Goal: Transaction & Acquisition: Purchase product/service

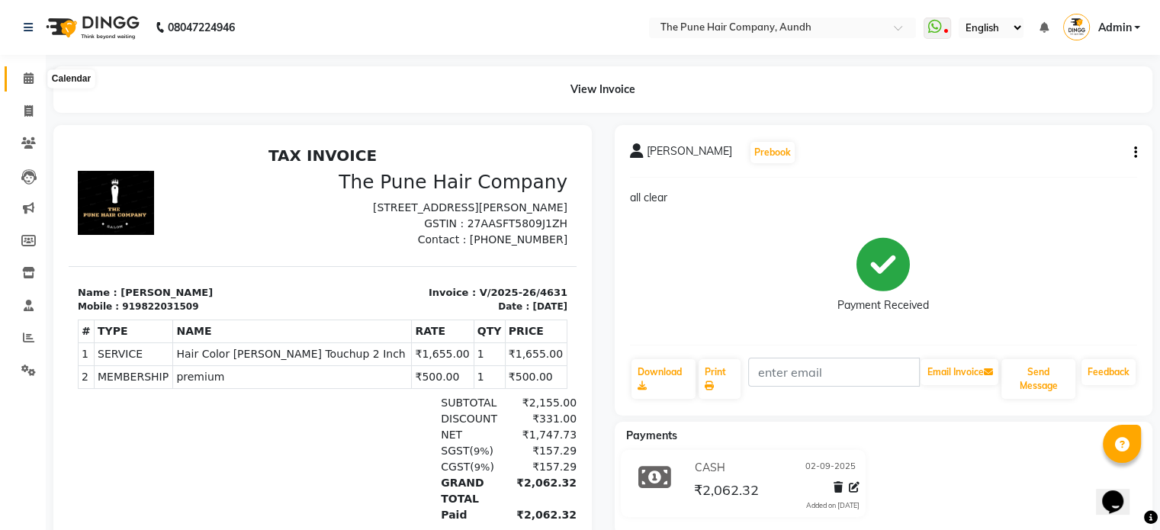
click at [29, 78] on icon at bounding box center [29, 77] width 10 height 11
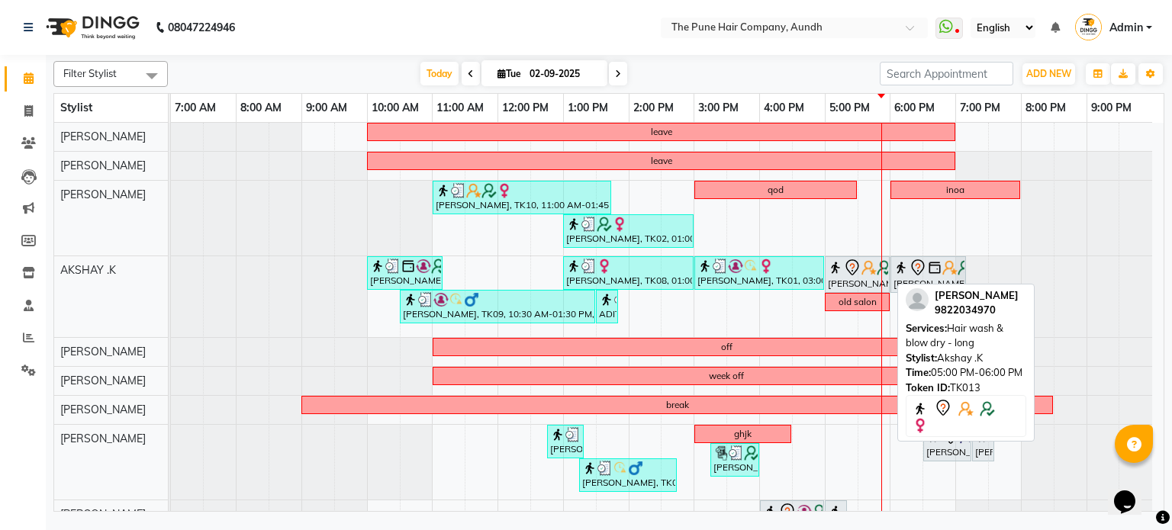
click at [850, 279] on div "[PERSON_NAME], TK13, 05:00 PM-06:00 PM, Hair wash & blow dry - long" at bounding box center [857, 275] width 62 height 32
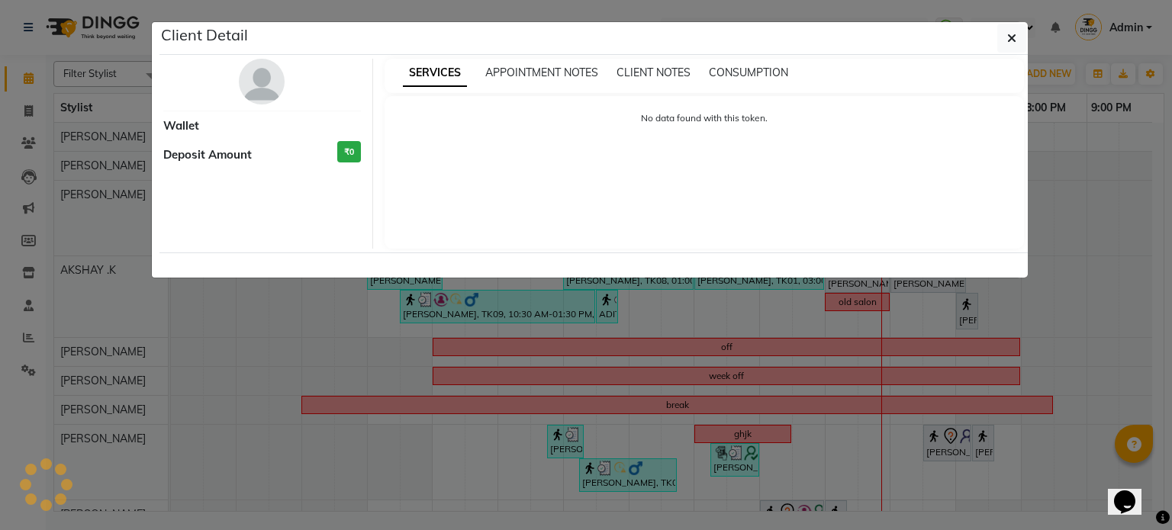
select select "7"
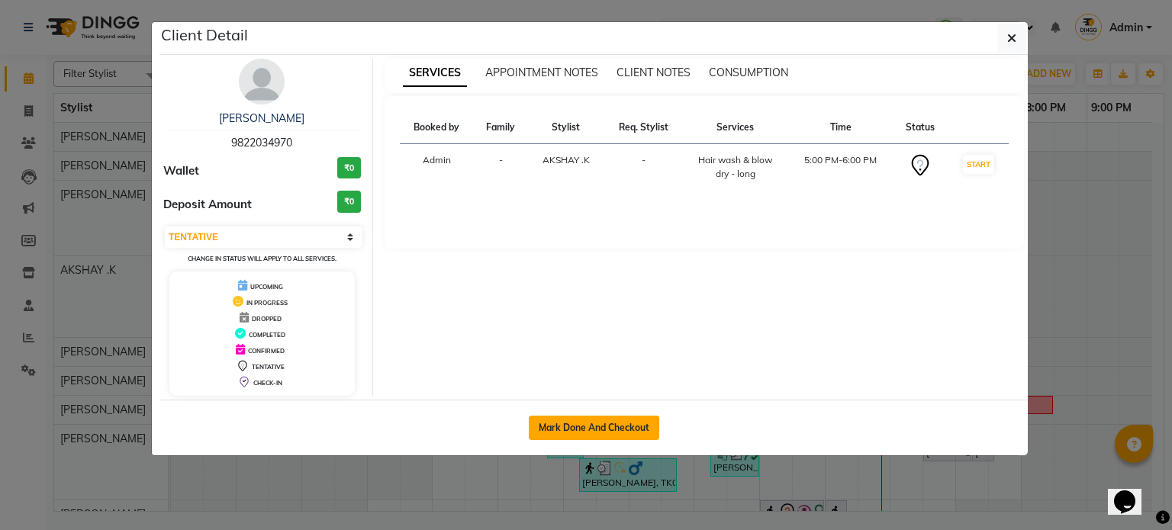
click at [611, 420] on button "Mark Done And Checkout" at bounding box center [594, 428] width 130 height 24
select select "service"
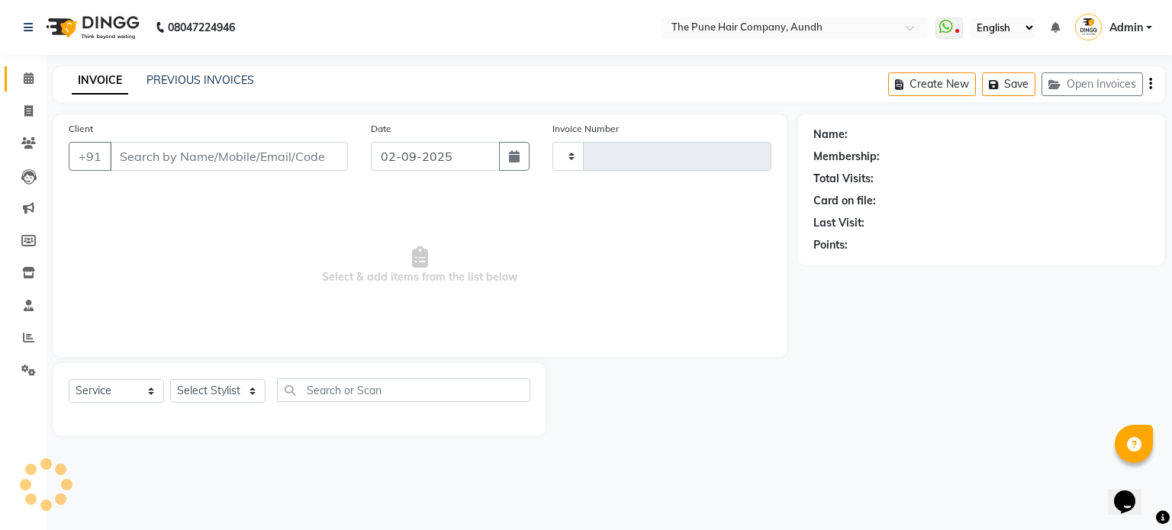
type input "4632"
select select "106"
type input "9822034970"
select select "6746"
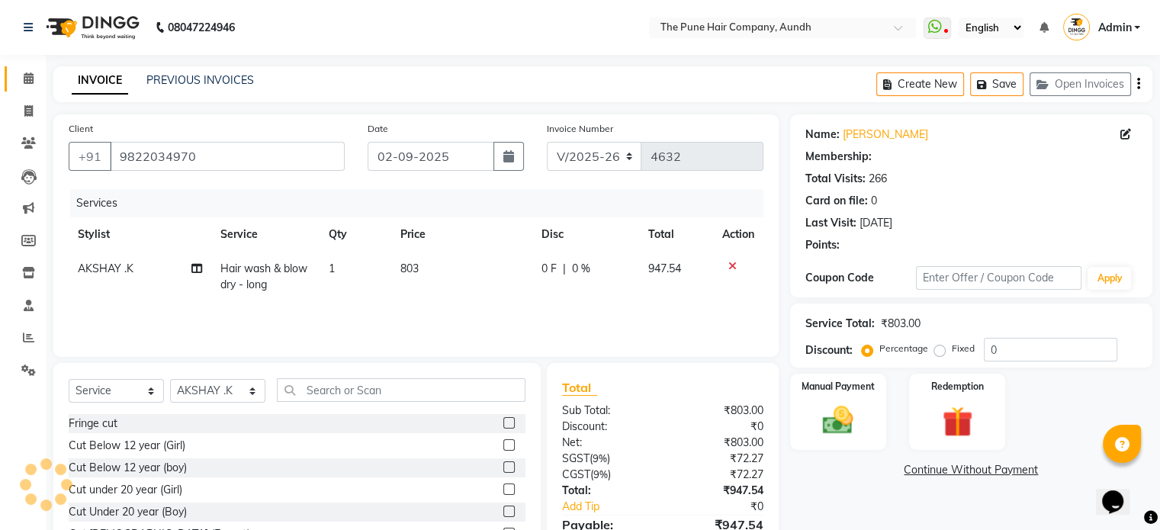
type input "20"
select select "1: Object"
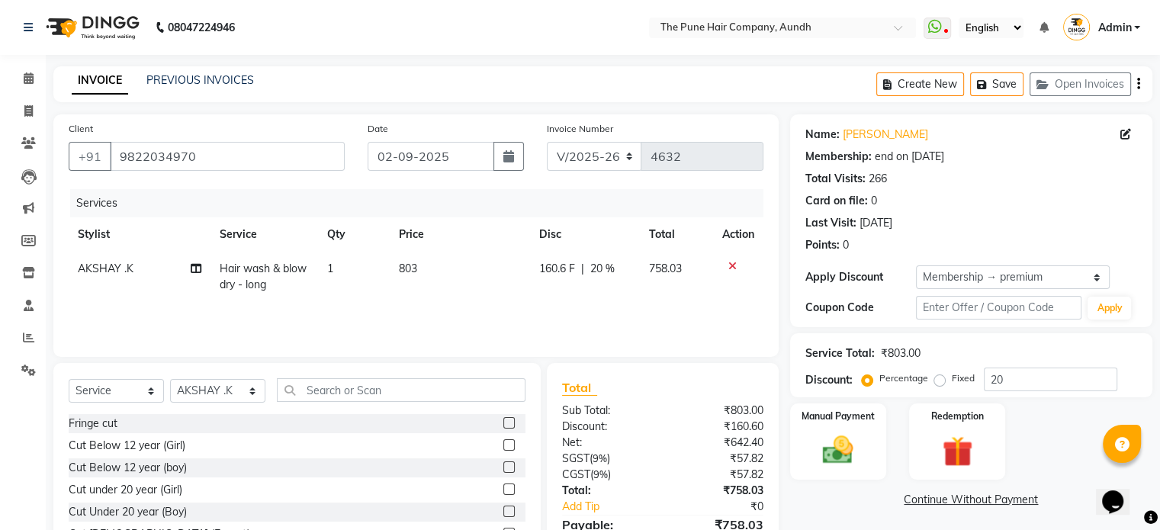
click at [243, 275] on span "Hair wash & blow dry - long" at bounding box center [263, 277] width 87 height 30
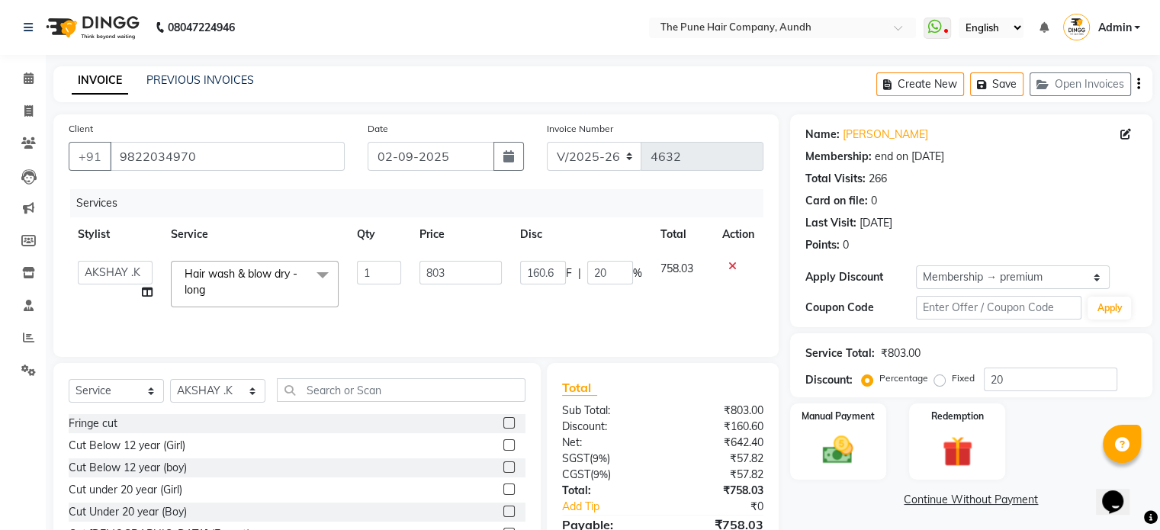
click at [243, 275] on span "Hair wash & blow dry - long" at bounding box center [241, 282] width 113 height 30
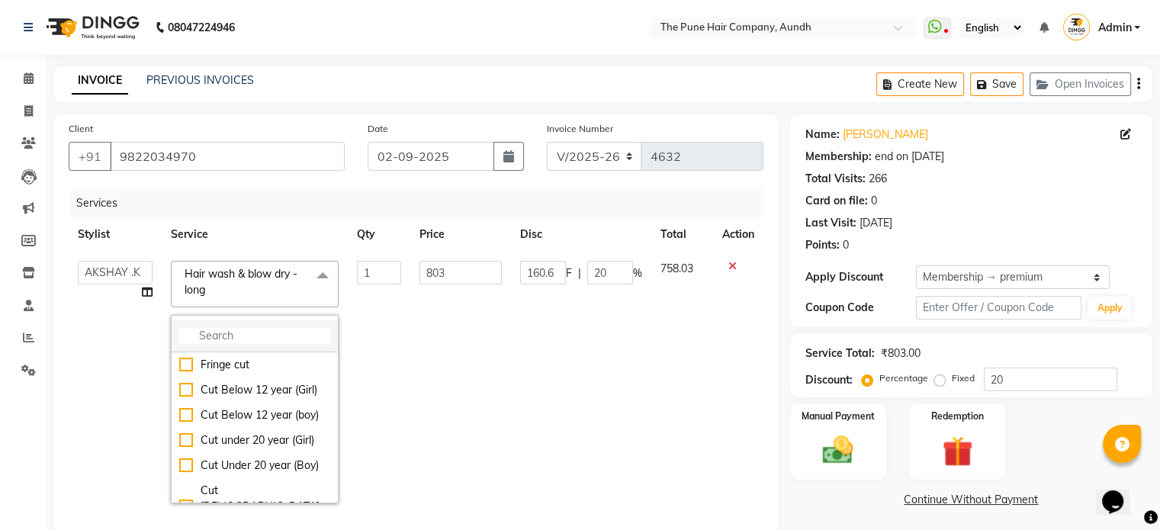
click at [223, 338] on input "multiselect-search" at bounding box center [254, 336] width 151 height 16
click at [25, 79] on icon at bounding box center [29, 77] width 10 height 11
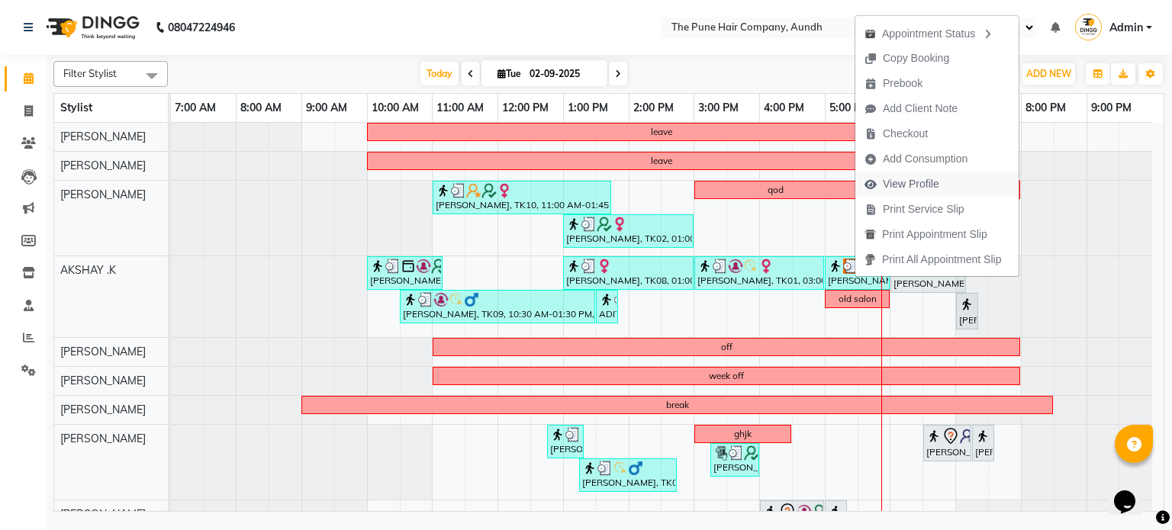
click at [900, 183] on span "View Profile" at bounding box center [911, 184] width 56 height 16
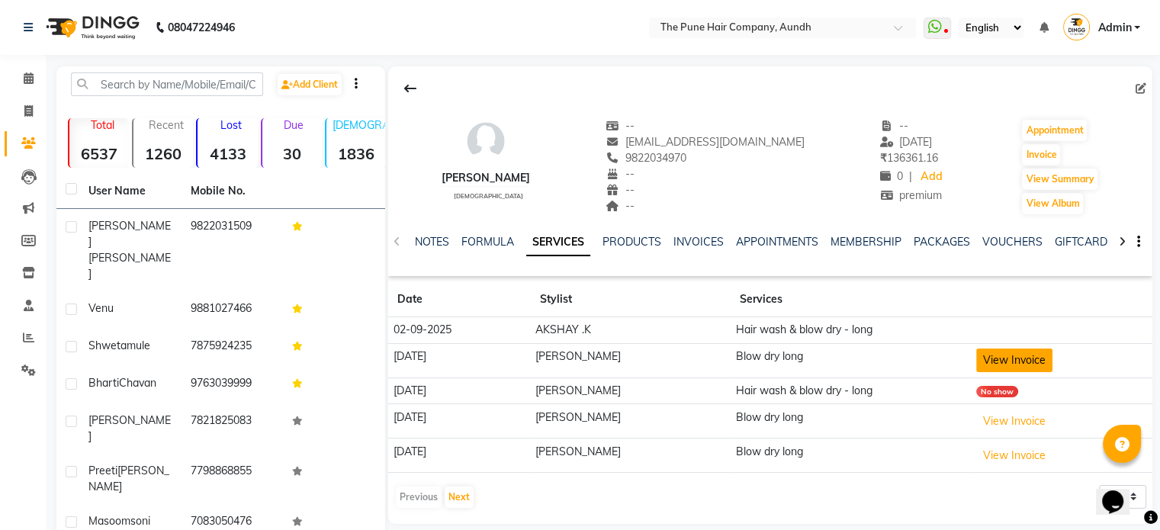
click at [1004, 362] on button "View Invoice" at bounding box center [1014, 361] width 76 height 24
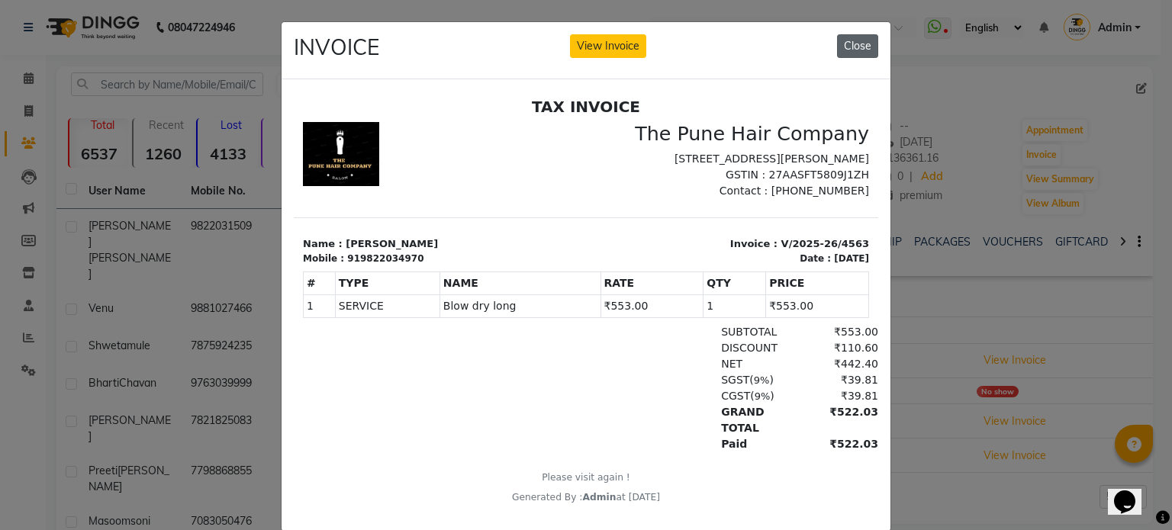
click at [852, 50] on button "Close" at bounding box center [857, 46] width 41 height 24
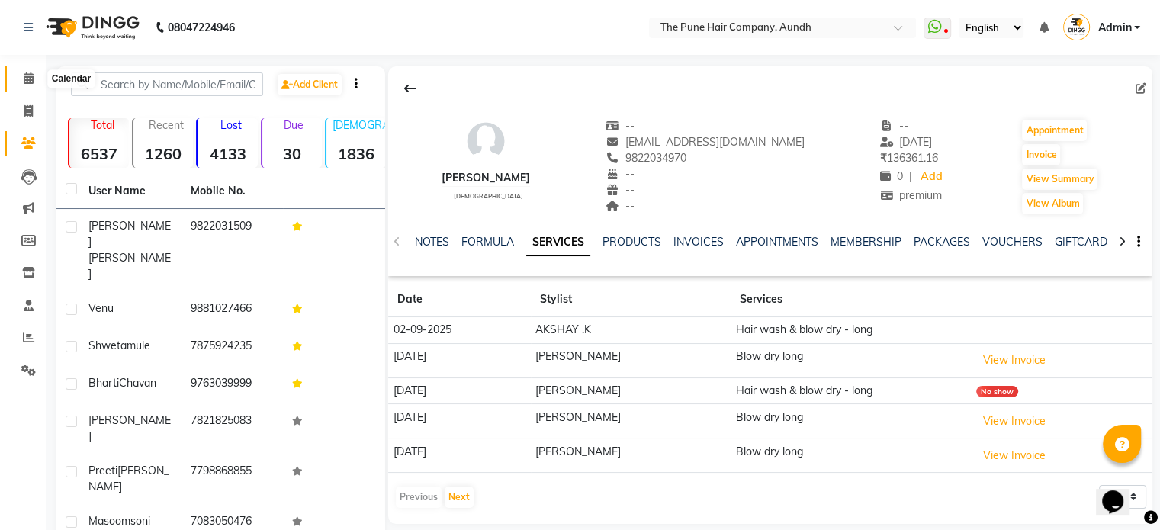
click at [25, 72] on span at bounding box center [28, 79] width 27 height 18
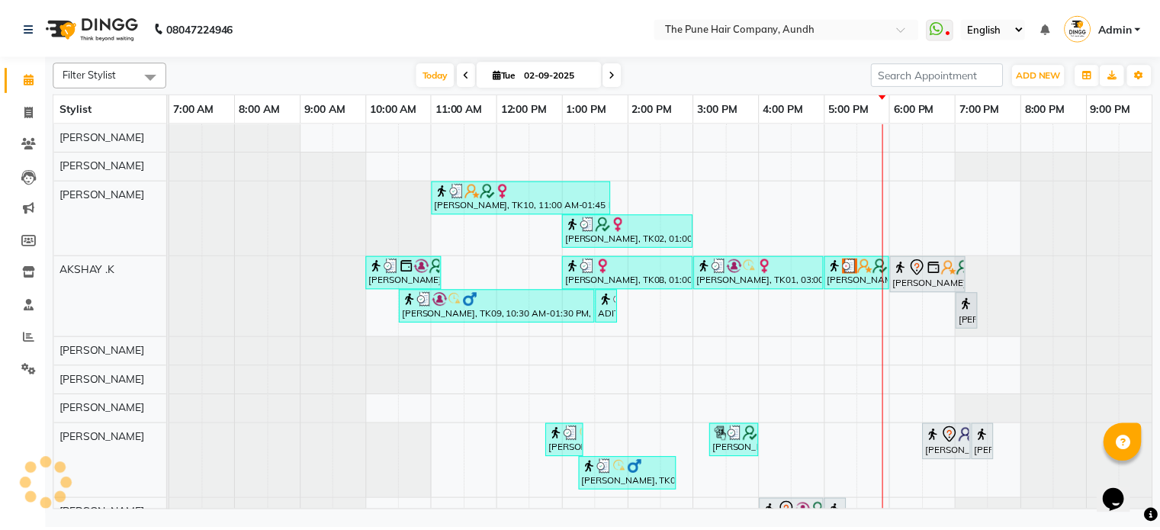
scroll to position [0, 11]
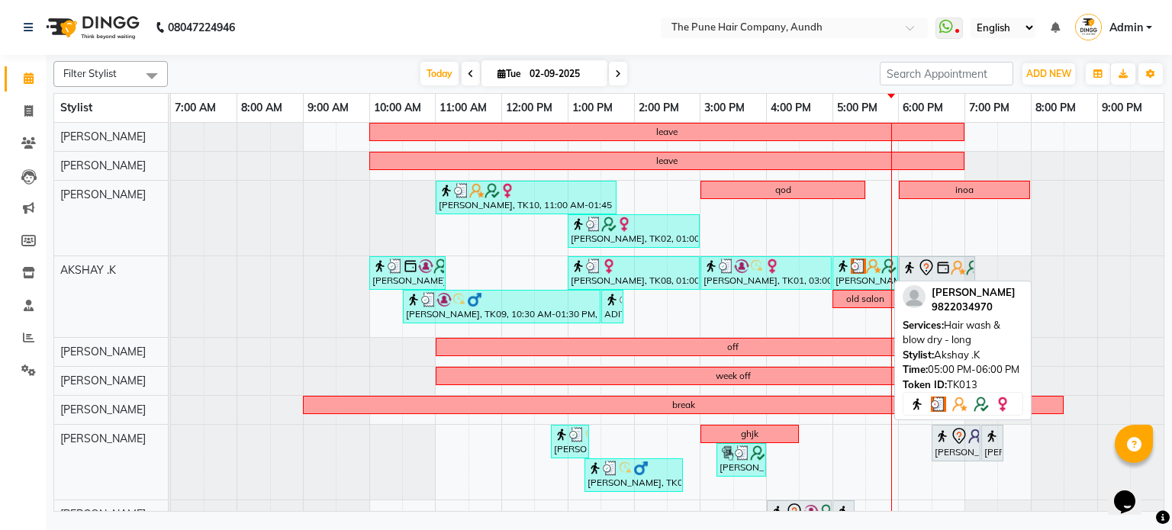
click at [837, 265] on img at bounding box center [842, 266] width 15 height 15
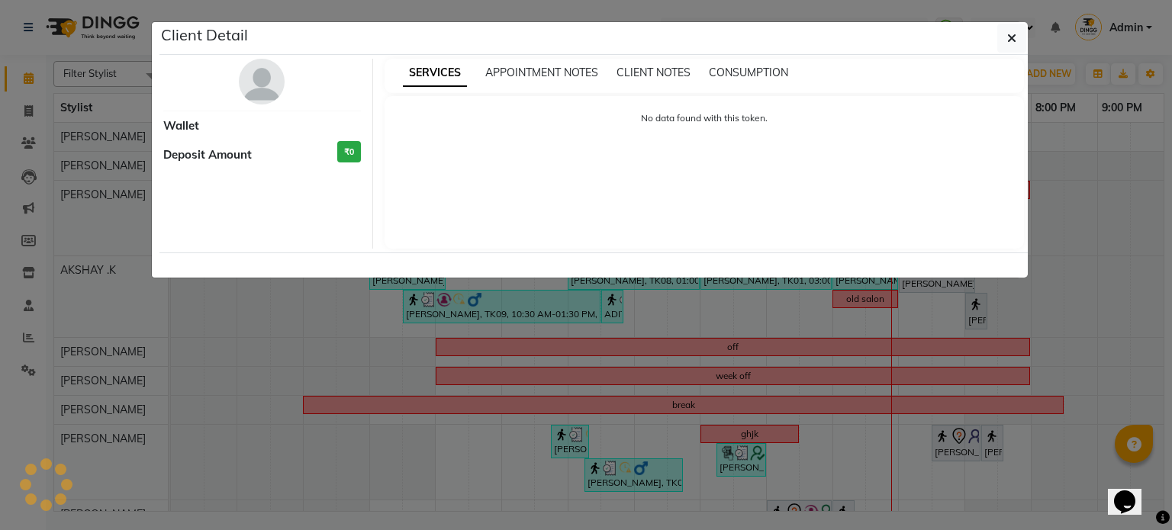
select select "3"
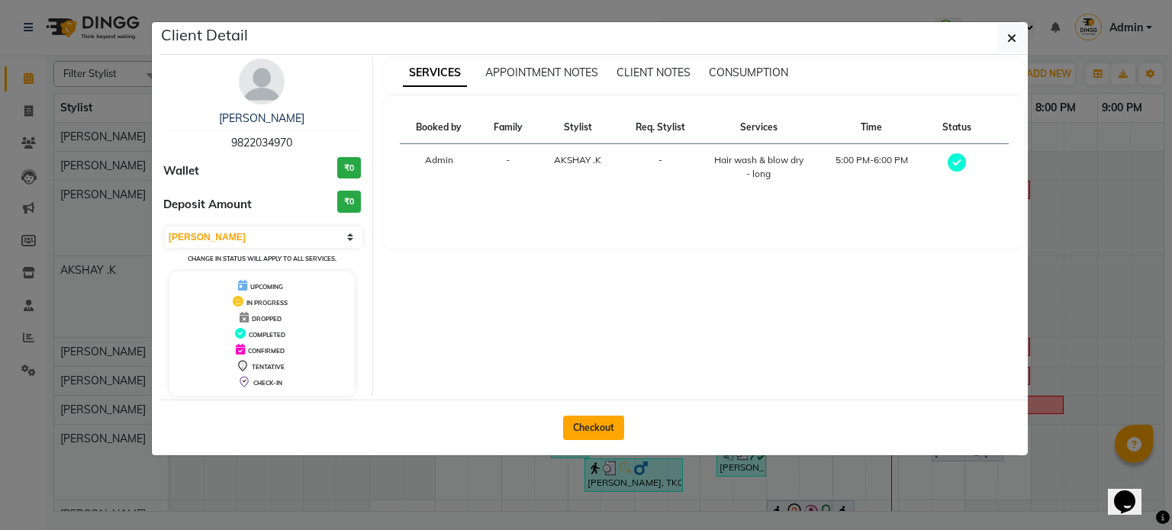
click at [587, 426] on button "Checkout" at bounding box center [593, 428] width 61 height 24
select select "106"
select select "service"
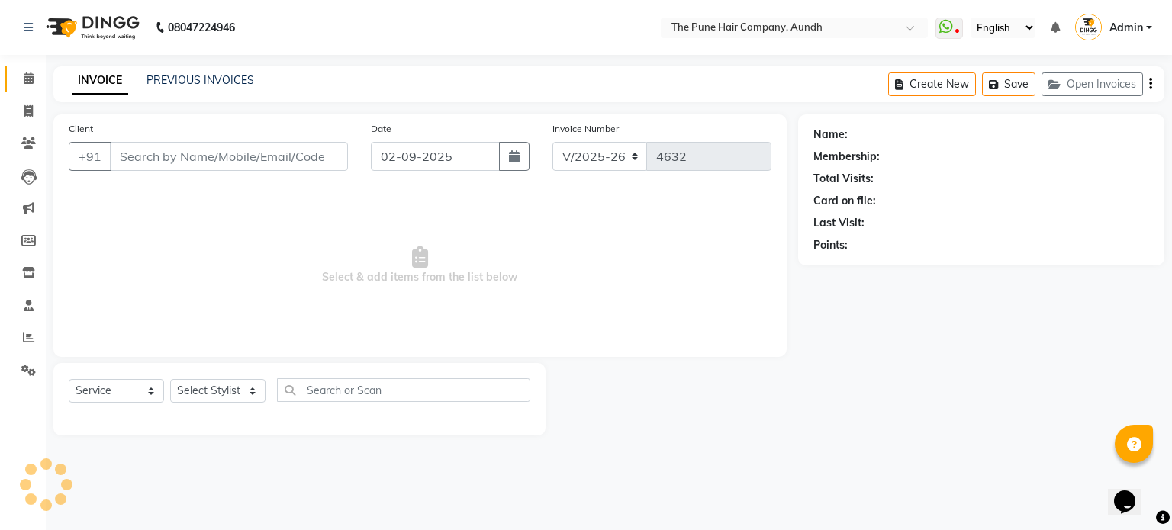
type input "9822034970"
select select "6746"
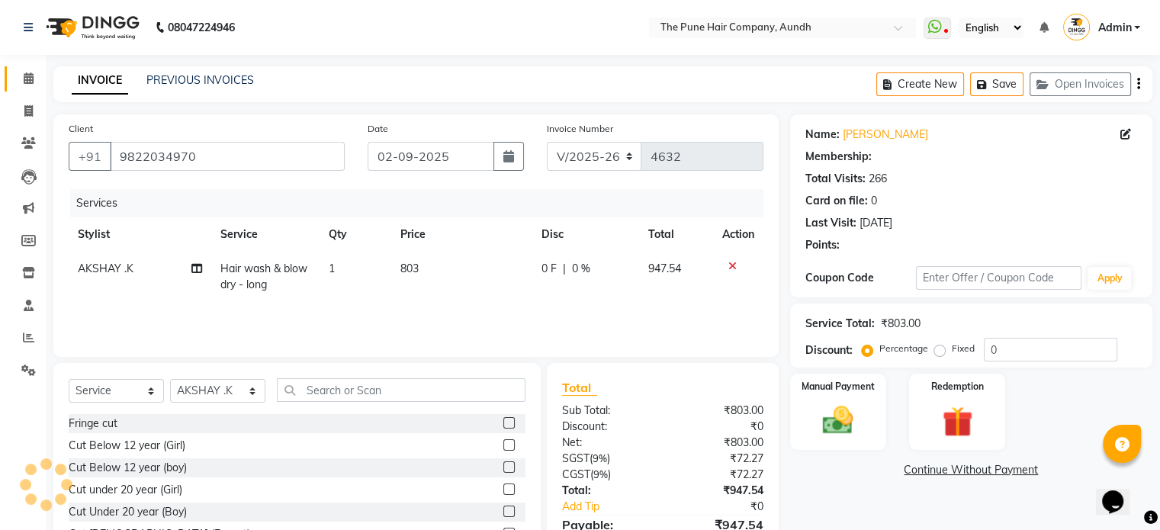
type input "20"
select select "1: Object"
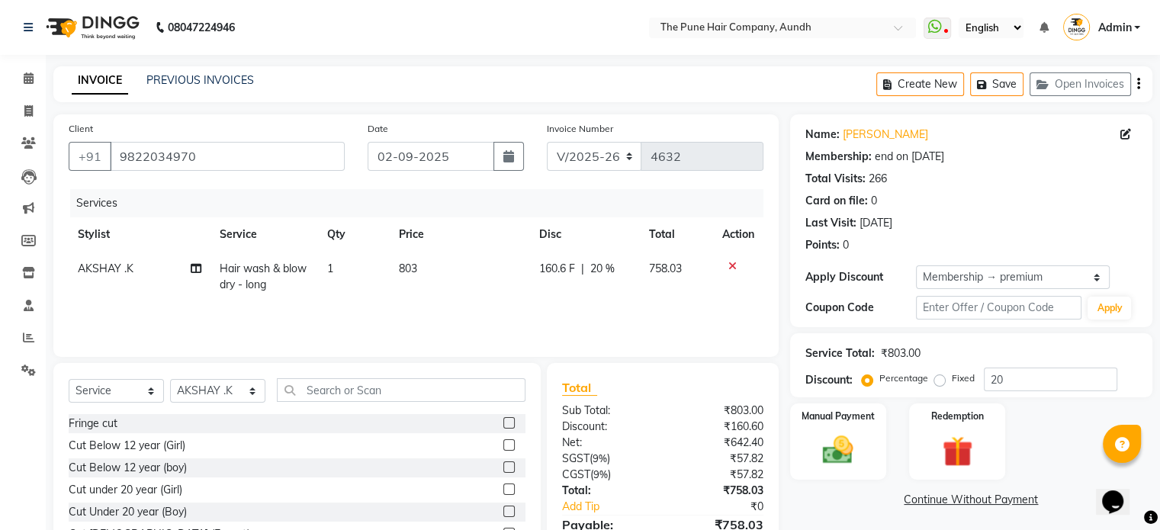
click at [230, 283] on span "Hair wash & blow dry - long" at bounding box center [263, 277] width 87 height 30
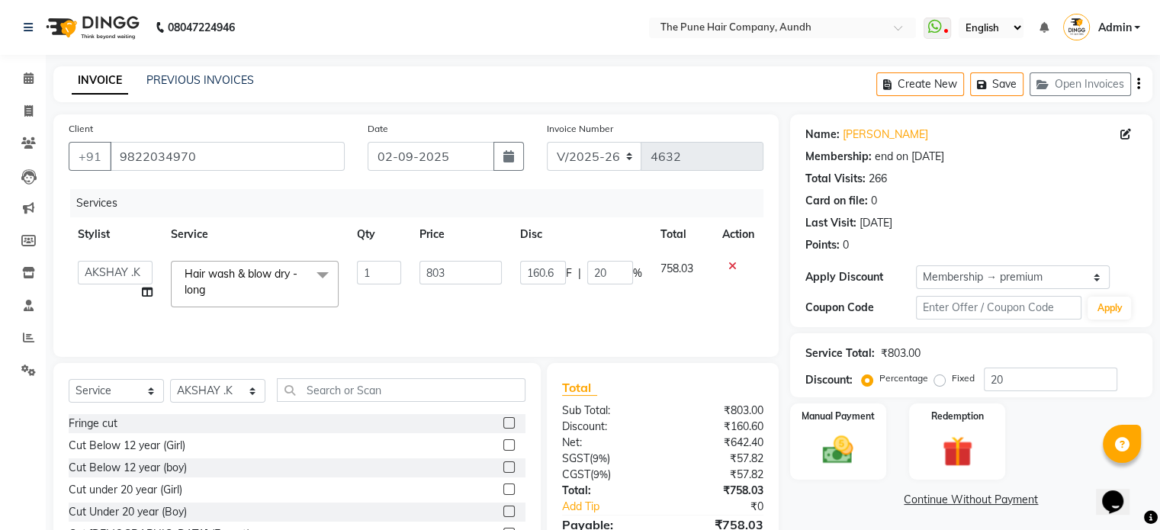
click at [218, 287] on span "Hair wash & blow dry - long x" at bounding box center [248, 282] width 134 height 33
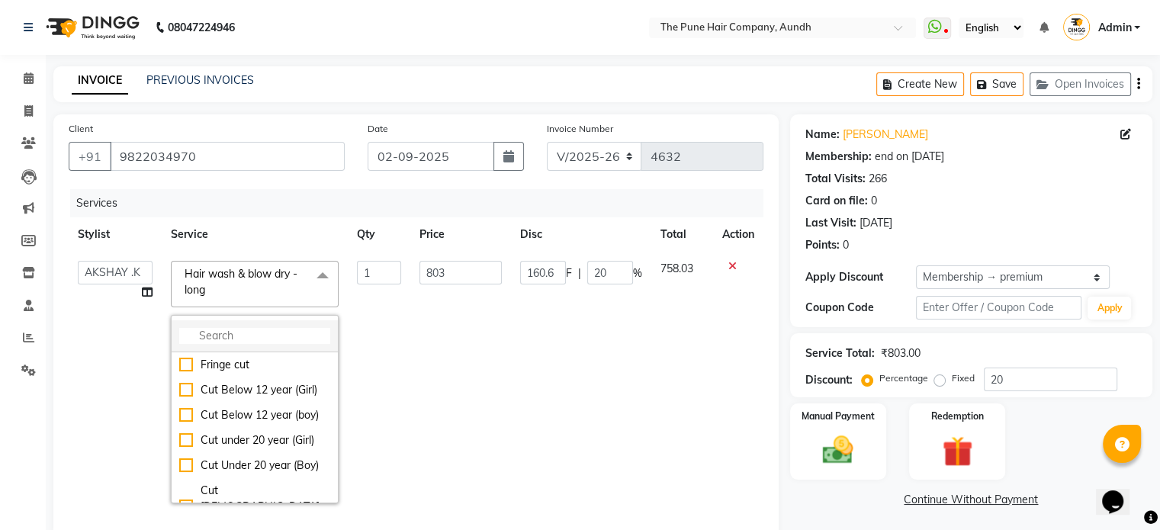
click at [219, 336] on input "multiselect-search" at bounding box center [254, 336] width 151 height 16
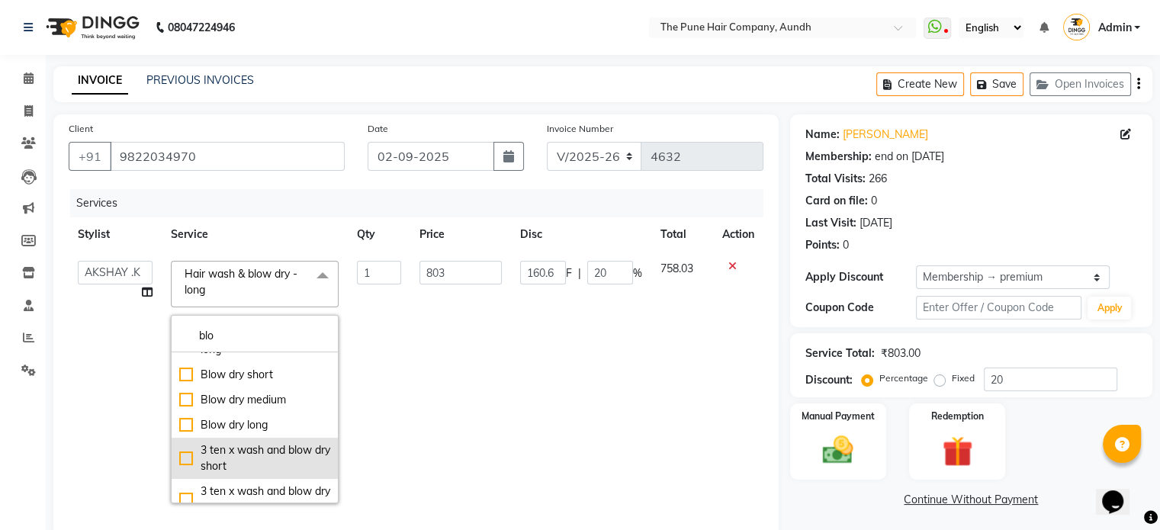
scroll to position [153, 0]
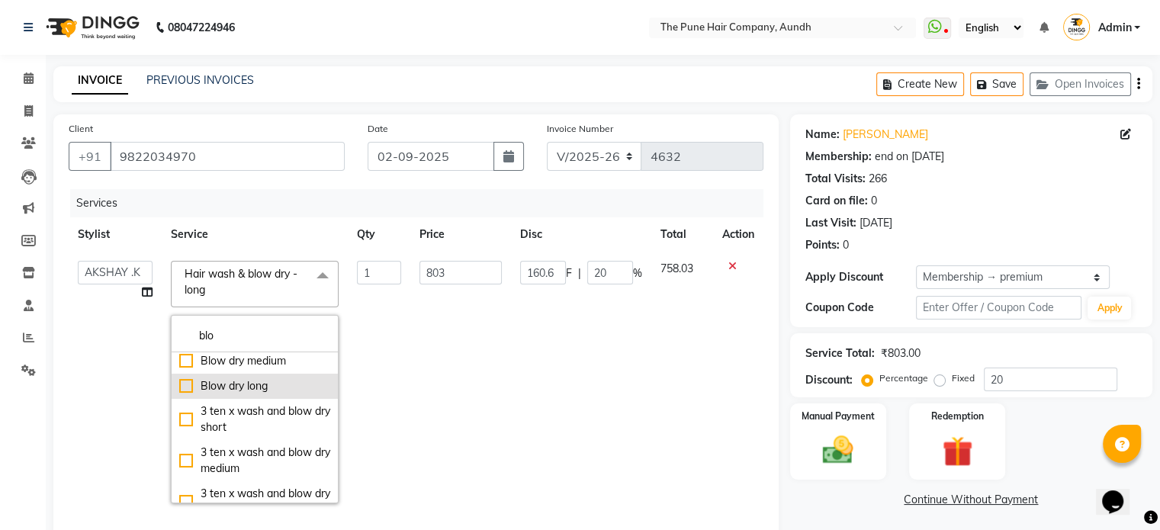
type input "blo"
click at [220, 389] on div "Blow dry long" at bounding box center [254, 386] width 151 height 16
checkbox input "false"
checkbox input "true"
type input "553"
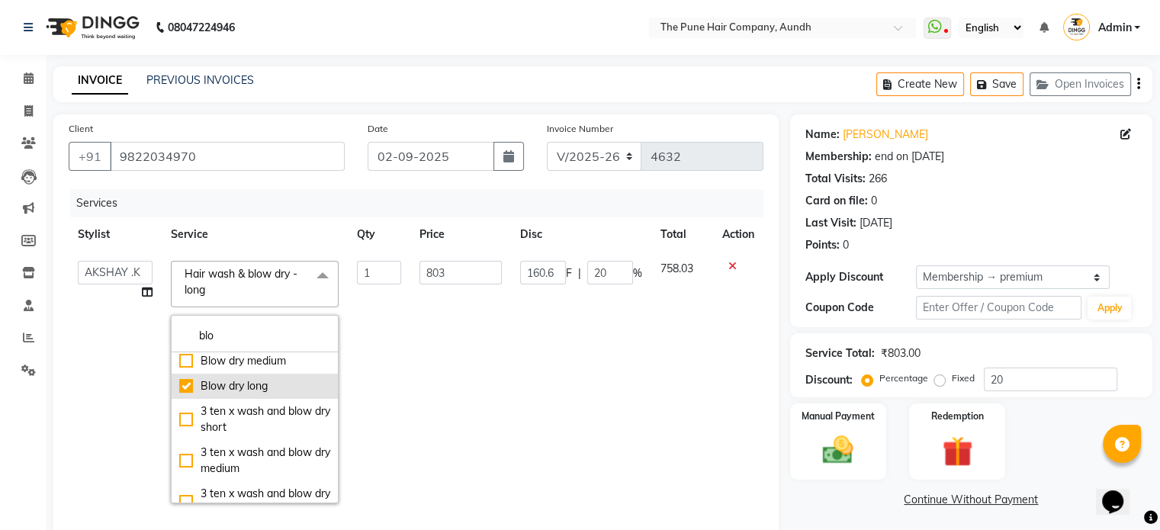
type input "110.6"
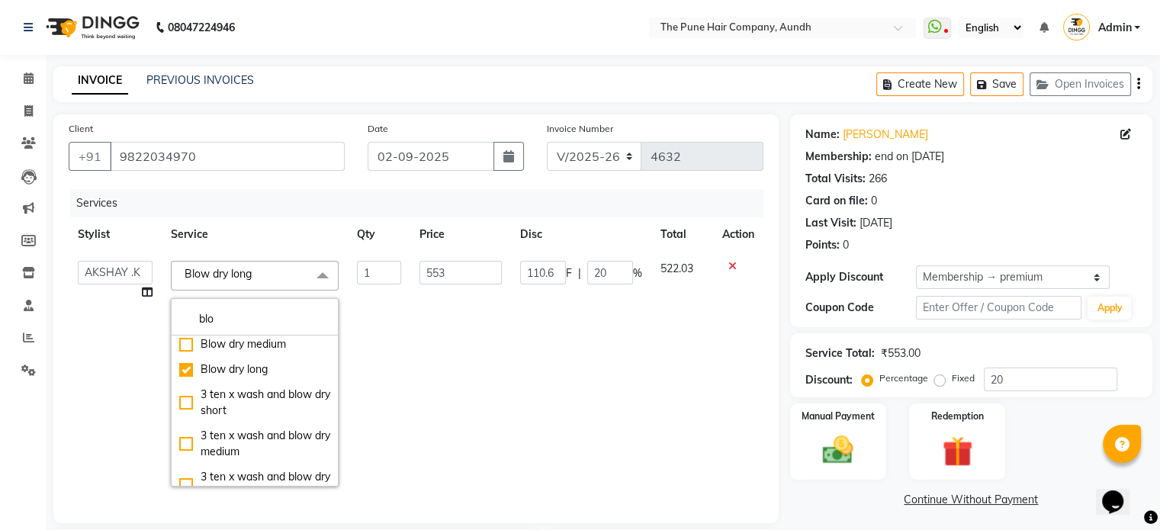
click at [1003, 215] on div "Last Visit: [DATE]" at bounding box center [972, 223] width 332 height 16
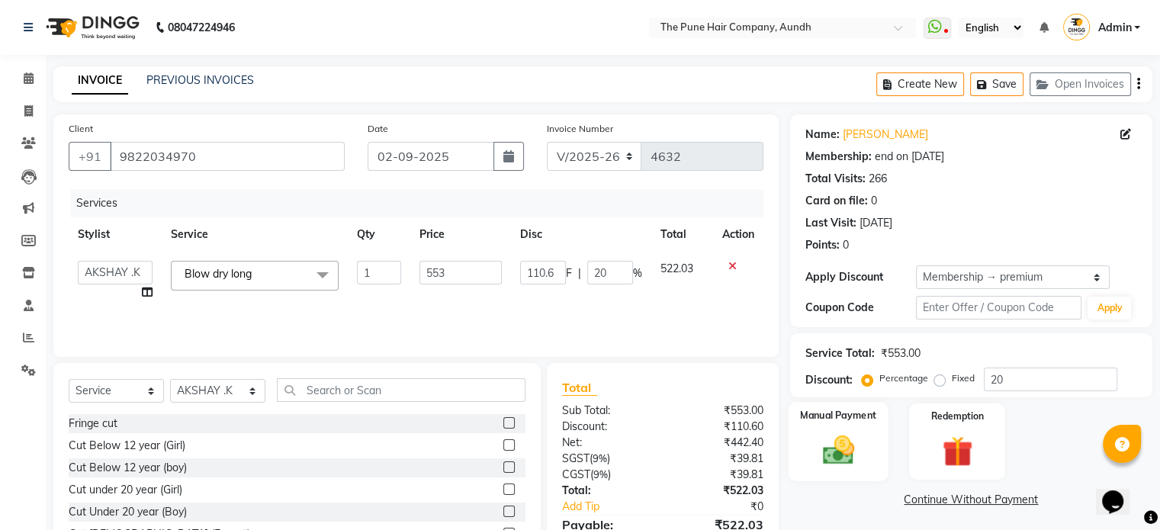
click at [845, 442] on img at bounding box center [837, 451] width 51 height 37
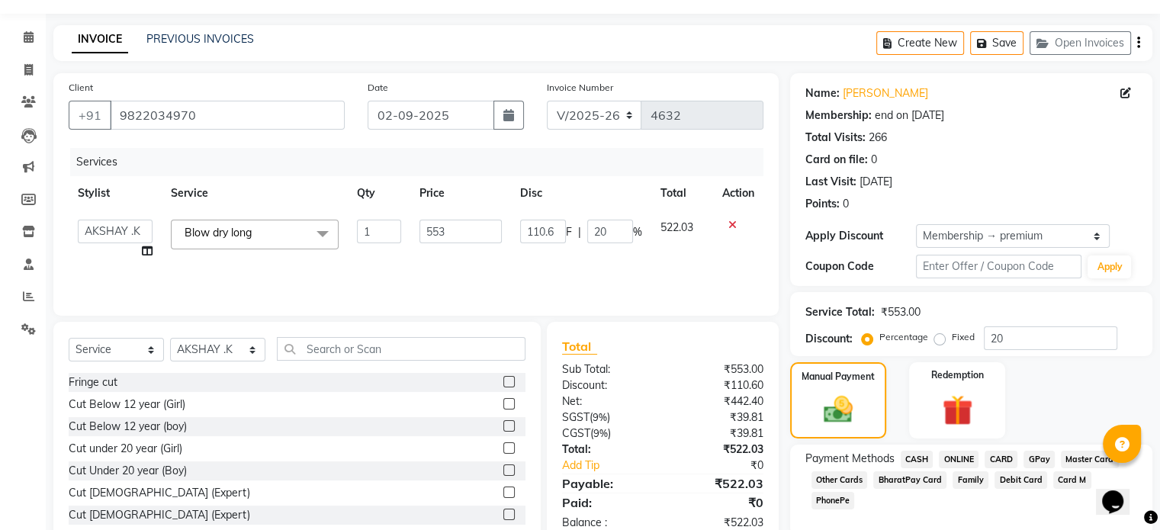
scroll to position [101, 0]
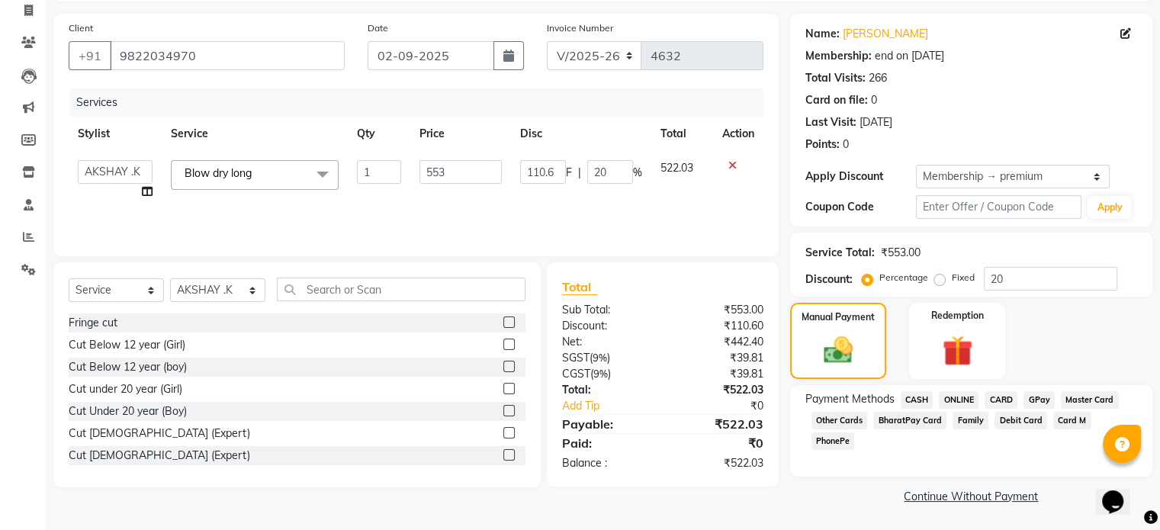
click at [1002, 399] on span "CARD" at bounding box center [1001, 400] width 33 height 18
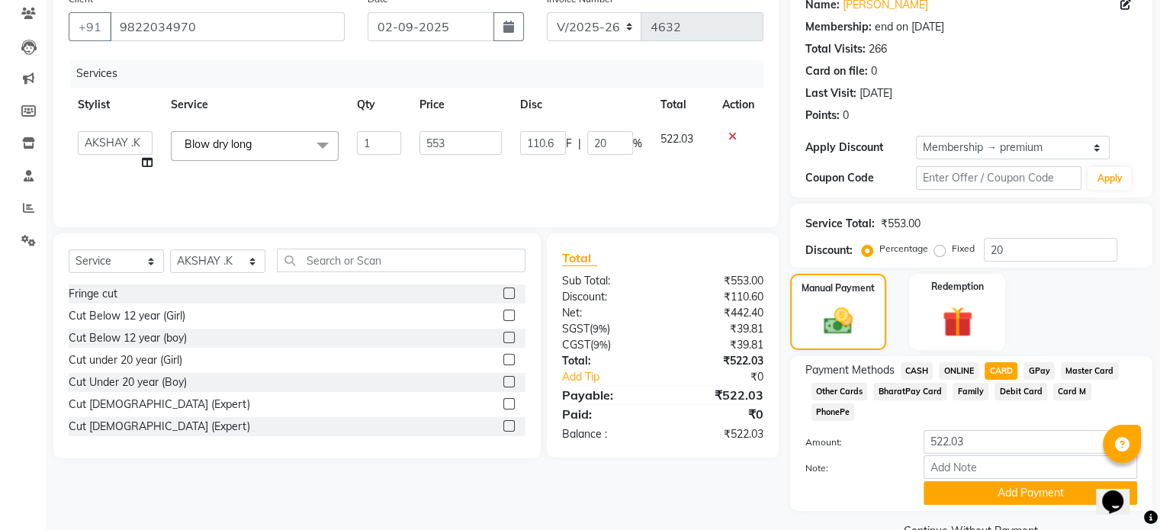
scroll to position [146, 0]
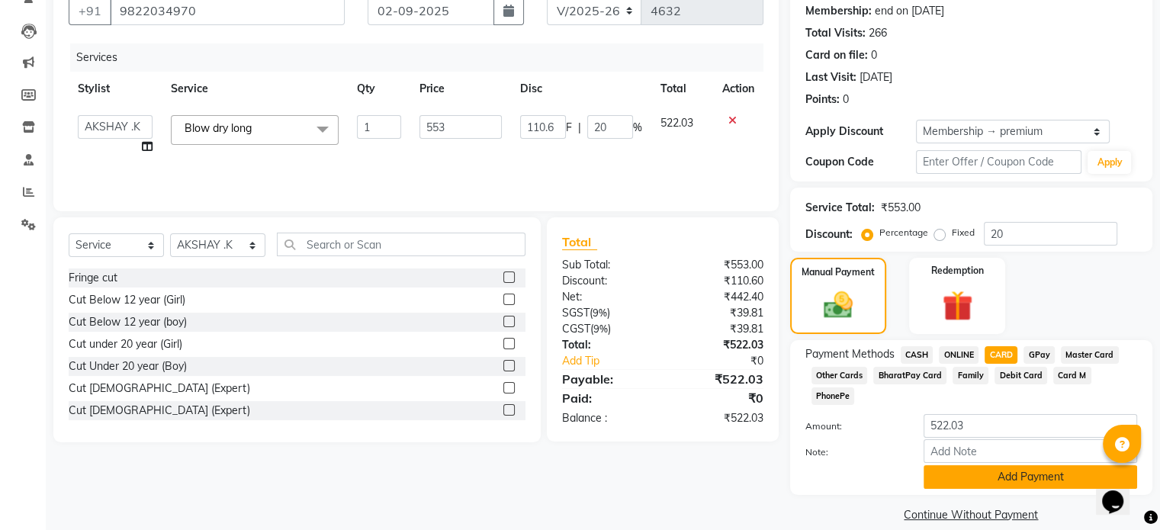
click at [987, 465] on button "Add Payment" at bounding box center [1031, 477] width 214 height 24
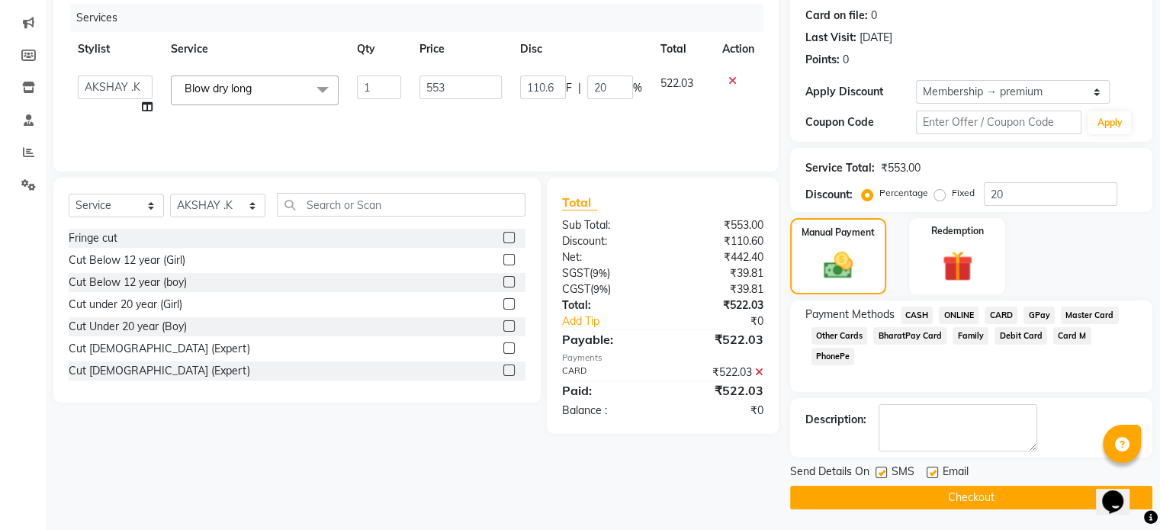
scroll to position [186, 0]
click at [954, 500] on button "Checkout" at bounding box center [971, 497] width 362 height 24
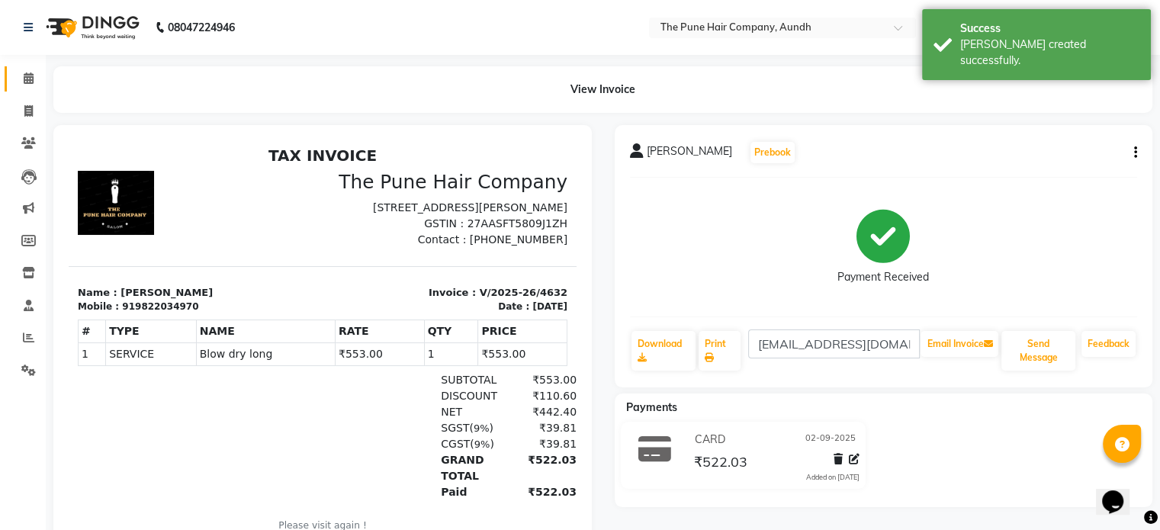
click at [21, 88] on link "Calendar" at bounding box center [23, 78] width 37 height 25
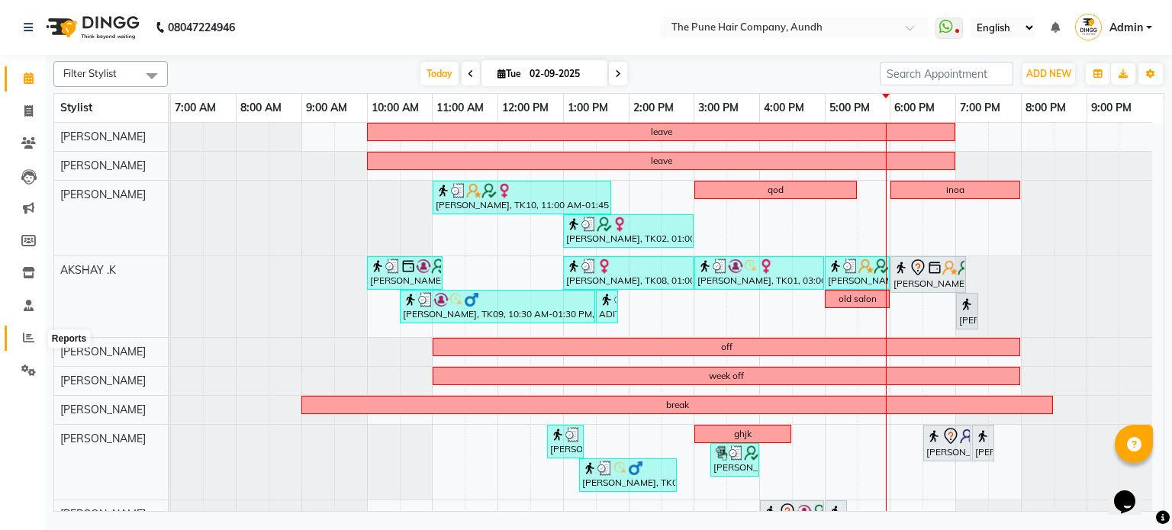
click at [24, 332] on icon at bounding box center [28, 337] width 11 height 11
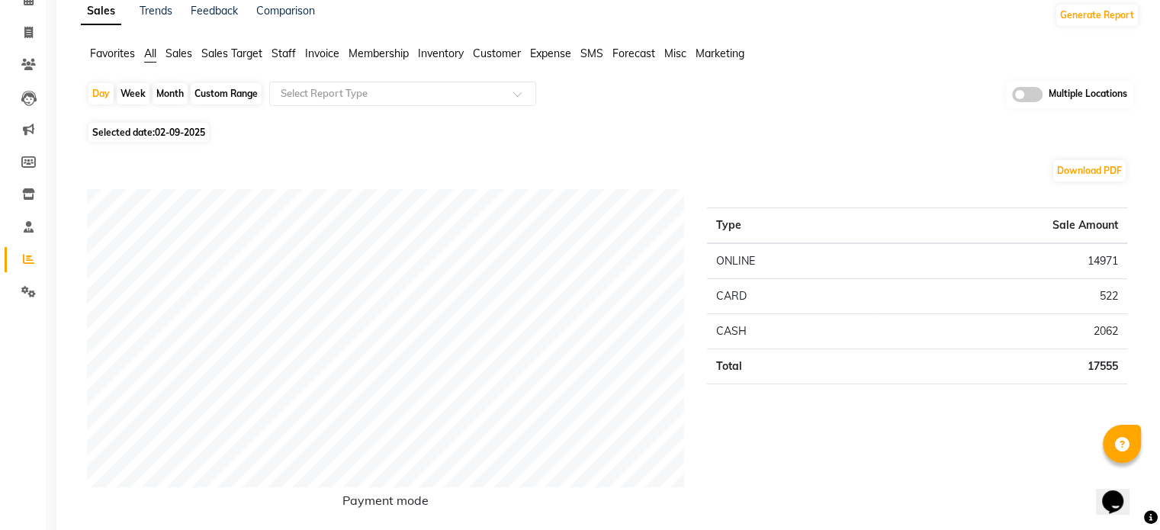
scroll to position [76, 0]
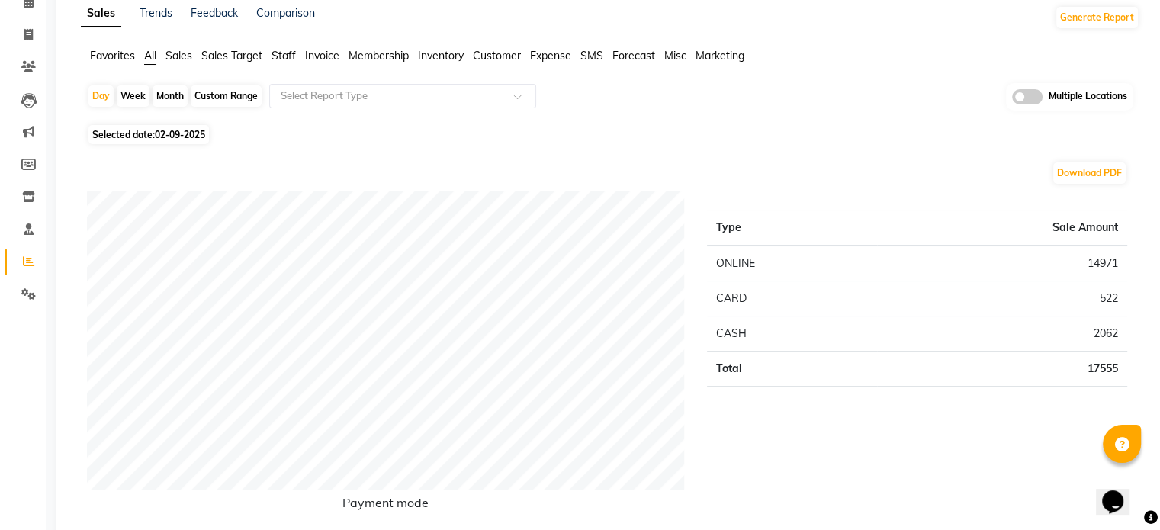
click at [166, 92] on div "Month" at bounding box center [170, 95] width 35 height 21
select select "9"
select select "2025"
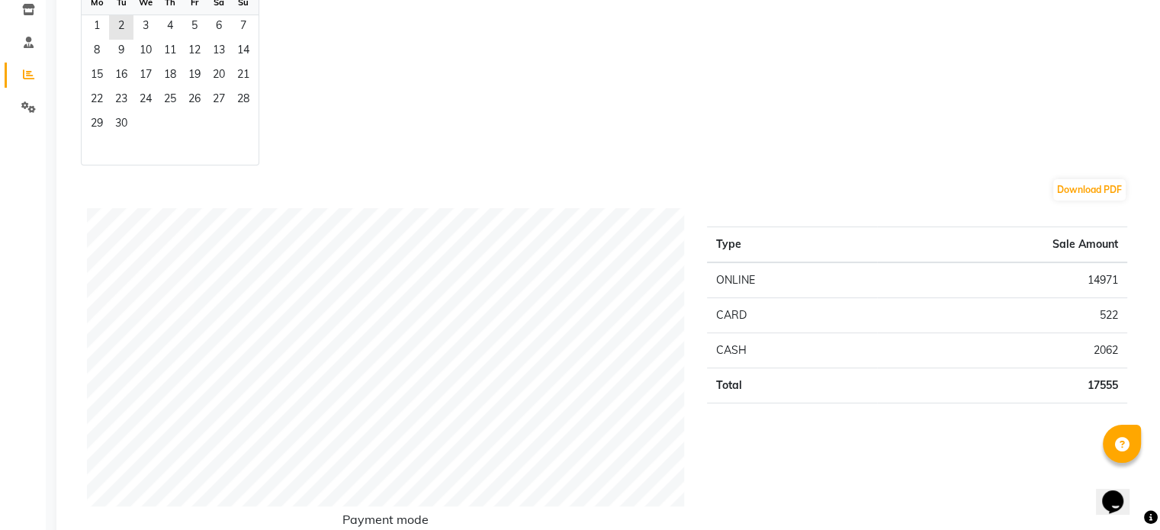
scroll to position [229, 0]
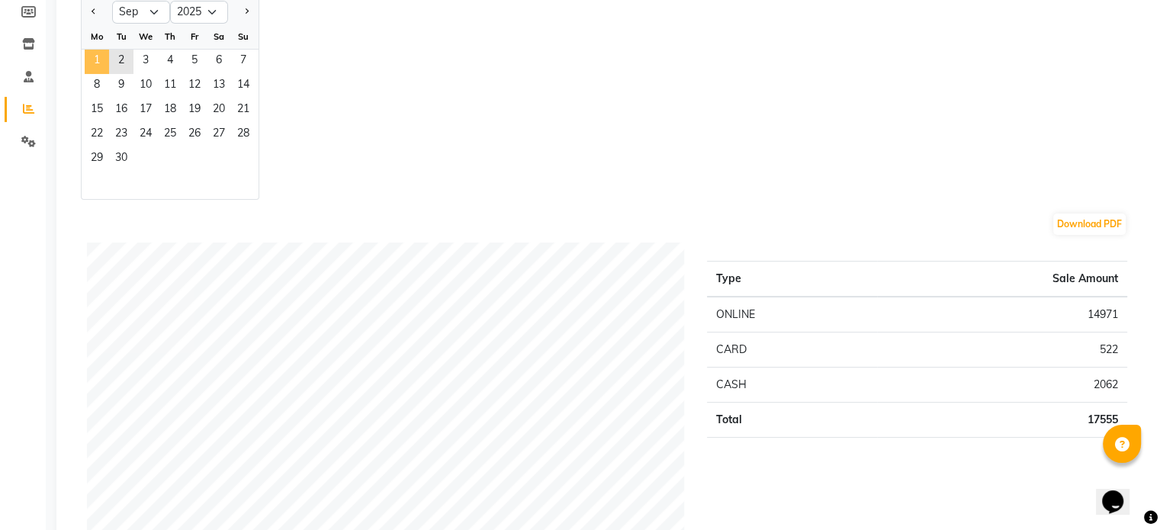
click at [96, 61] on span "1" at bounding box center [97, 62] width 24 height 24
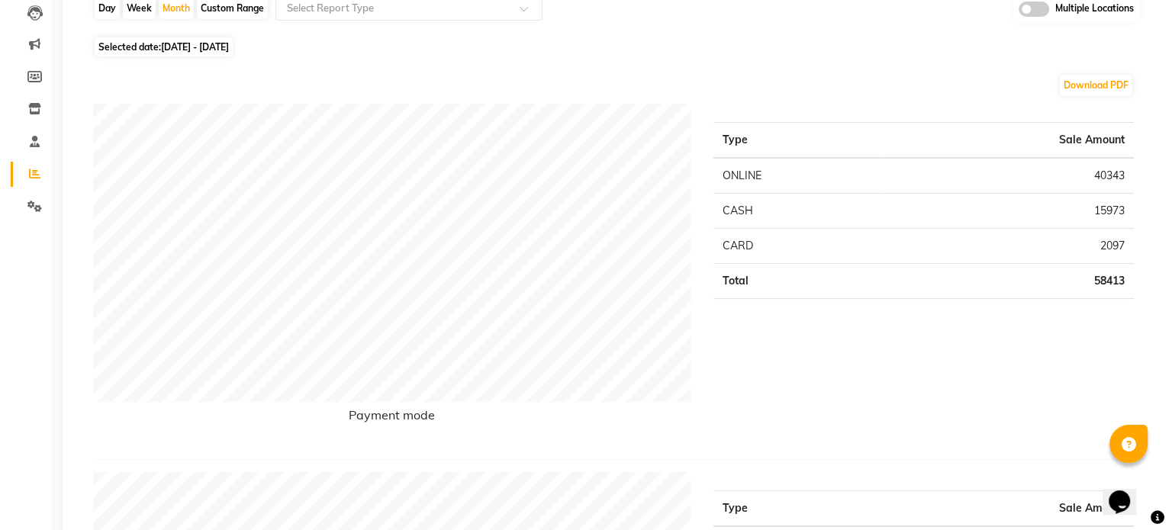
scroll to position [0, 0]
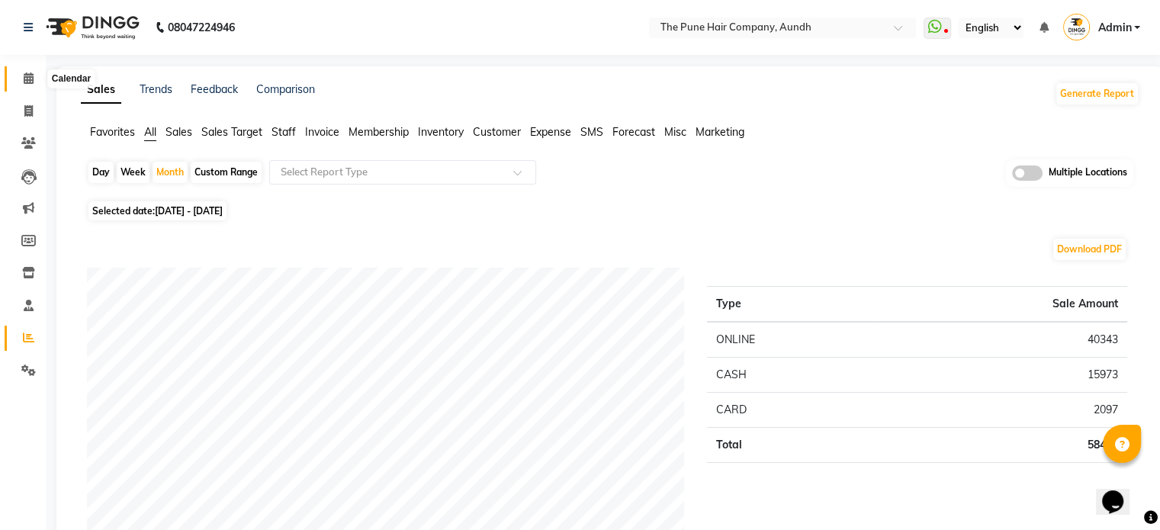
click at [27, 76] on icon at bounding box center [29, 77] width 10 height 11
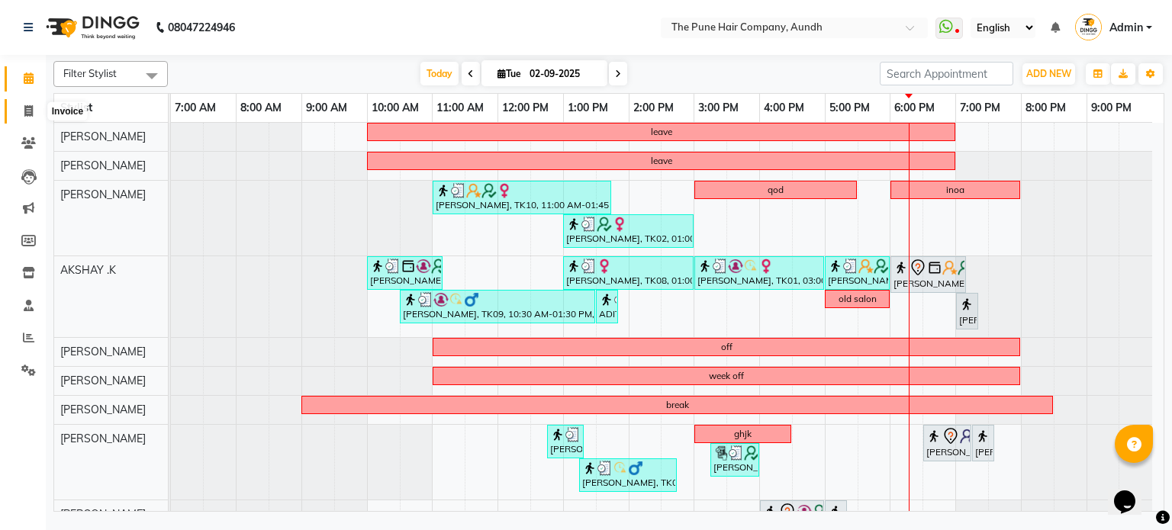
click at [24, 110] on icon at bounding box center [28, 110] width 8 height 11
select select "service"
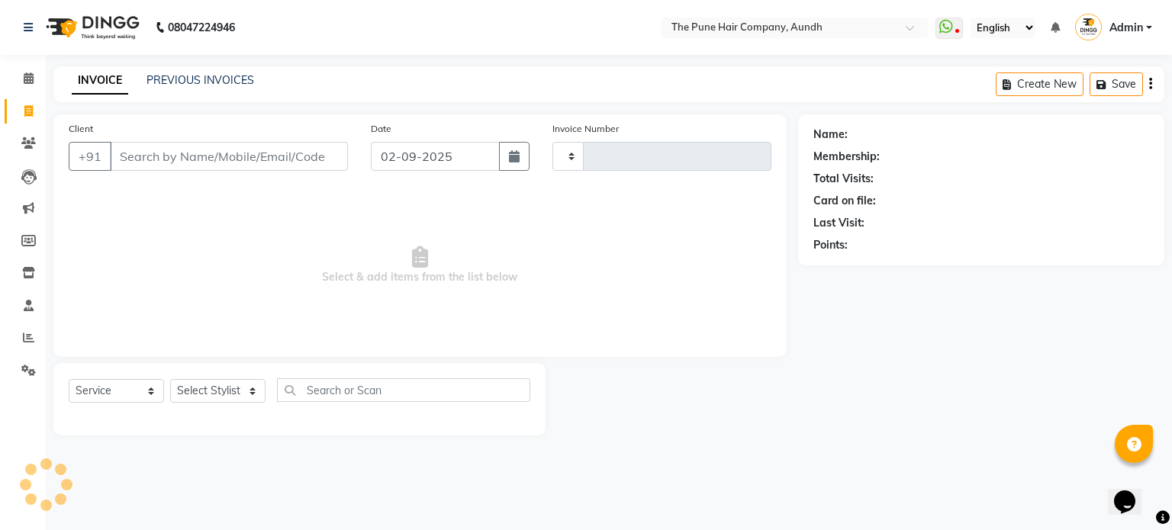
type input "4634"
select select "106"
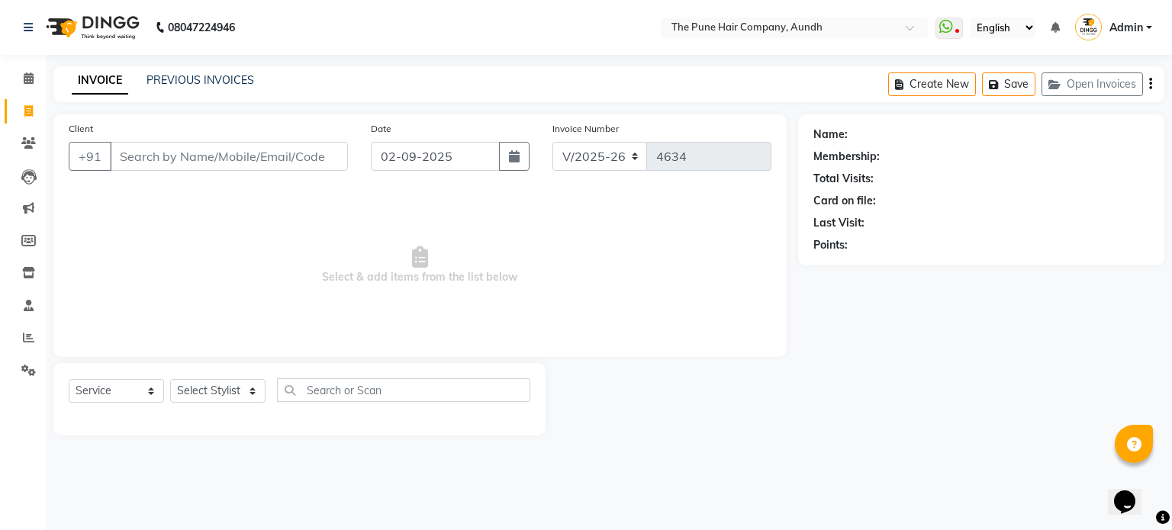
click at [232, 162] on input "Client" at bounding box center [229, 156] width 238 height 29
type input "9158798289"
click at [320, 160] on span "Add Client" at bounding box center [308, 156] width 60 height 15
select select "22"
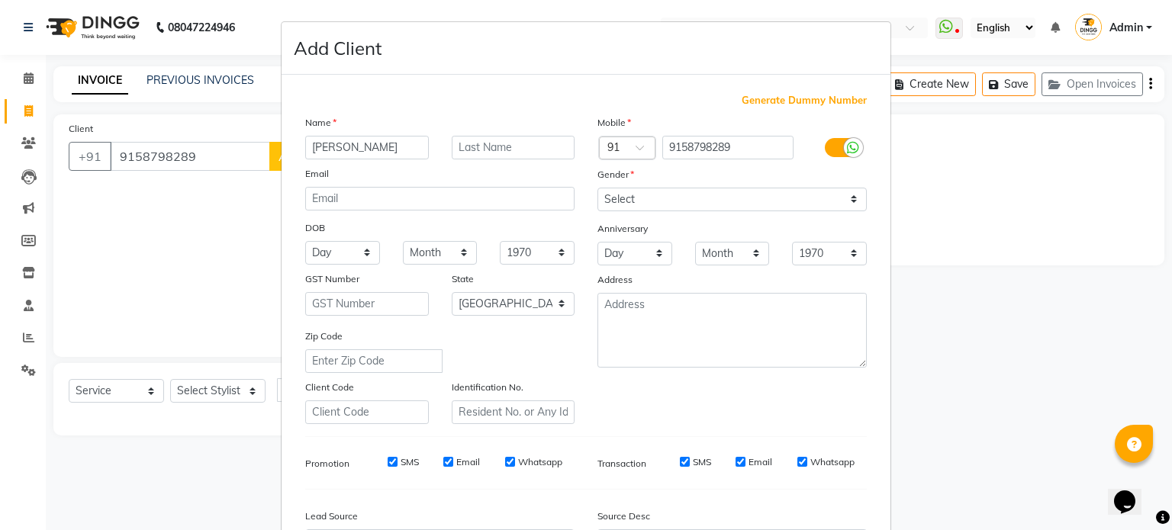
type input "[PERSON_NAME]"
click at [610, 202] on select "Select [DEMOGRAPHIC_DATA] [DEMOGRAPHIC_DATA] Other Prefer Not To Say" at bounding box center [731, 200] width 269 height 24
select select "[DEMOGRAPHIC_DATA]"
click at [597, 188] on select "Select [DEMOGRAPHIC_DATA] [DEMOGRAPHIC_DATA] Other Prefer Not To Say" at bounding box center [731, 200] width 269 height 24
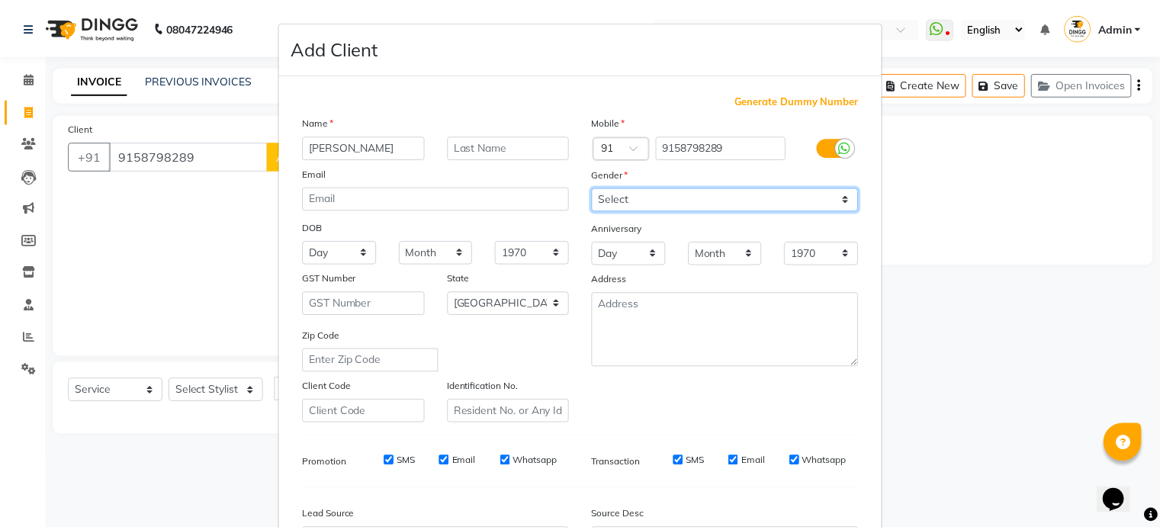
scroll to position [153, 0]
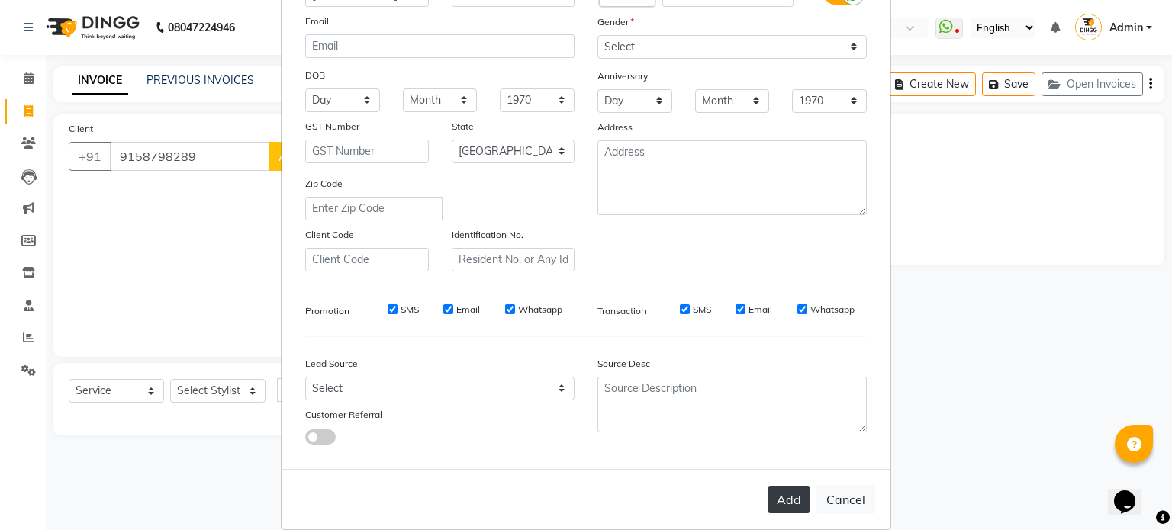
click at [772, 506] on button "Add" at bounding box center [788, 499] width 43 height 27
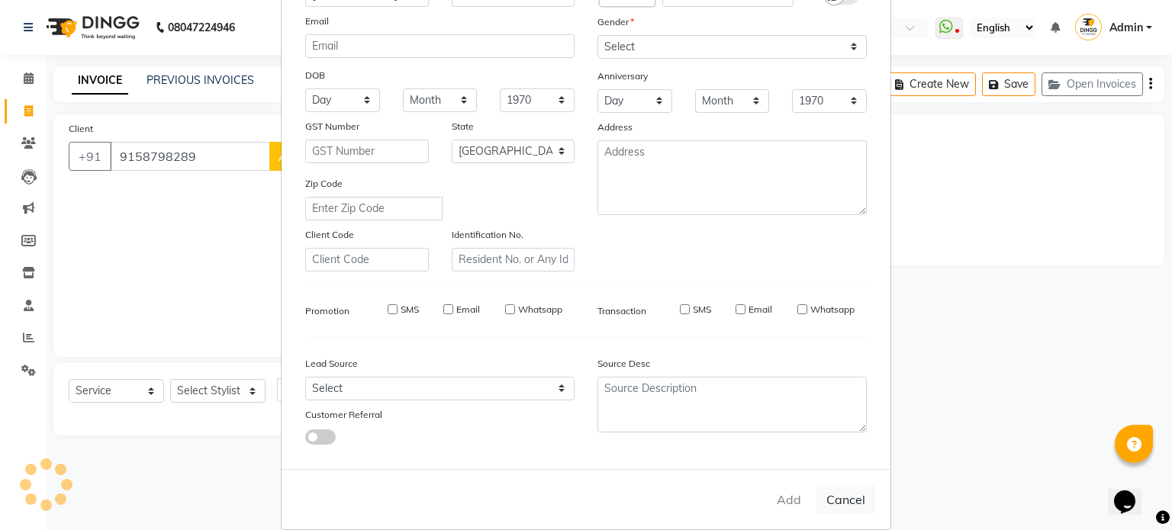
select select
select select "null"
select select
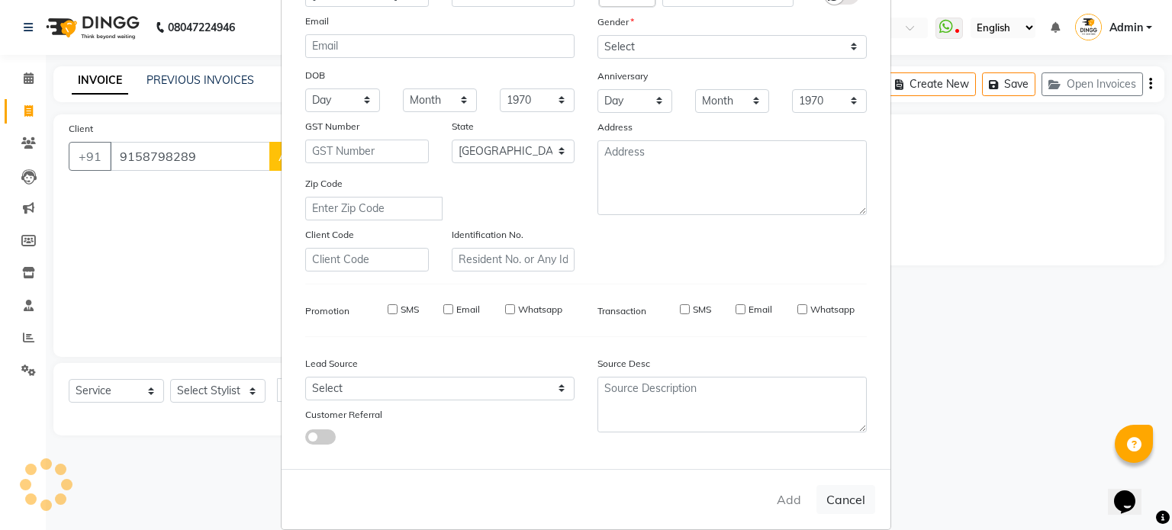
select select
checkbox input "false"
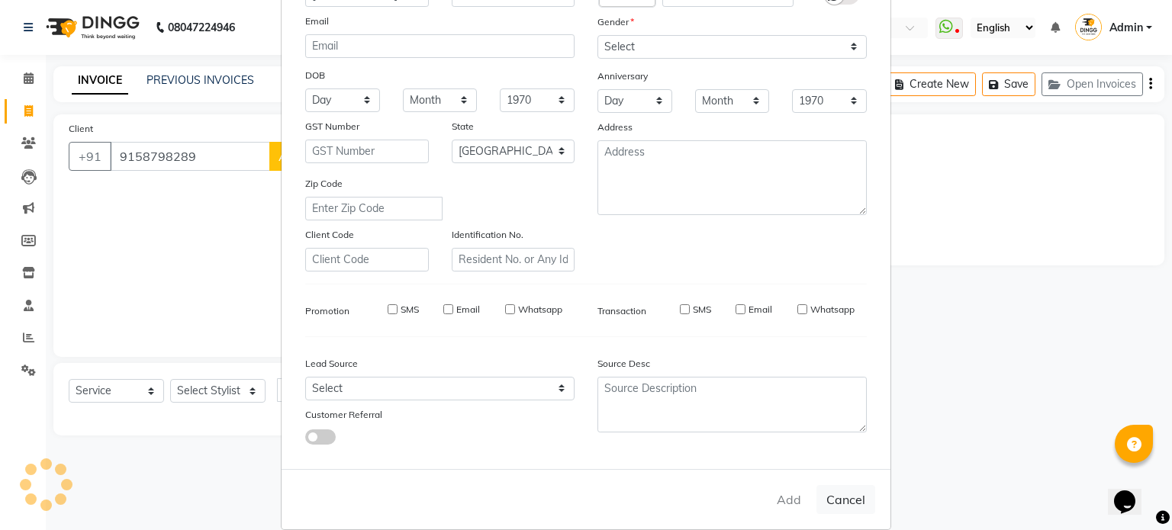
checkbox input "false"
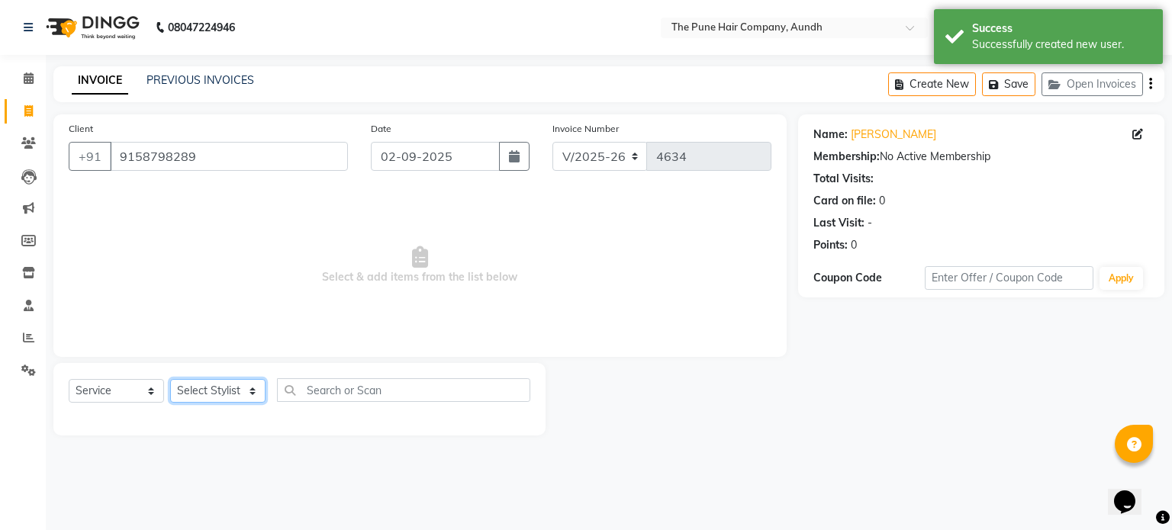
click at [234, 396] on select "Select Stylist AKSHAY .K [PERSON_NAME] kaif [PERSON_NAME] [PERSON_NAME] [PERSON…" at bounding box center [217, 391] width 95 height 24
select select "3340"
click at [170, 380] on select "Select Stylist AKSHAY .K [PERSON_NAME] kaif [PERSON_NAME] [PERSON_NAME] [PERSON…" at bounding box center [217, 391] width 95 height 24
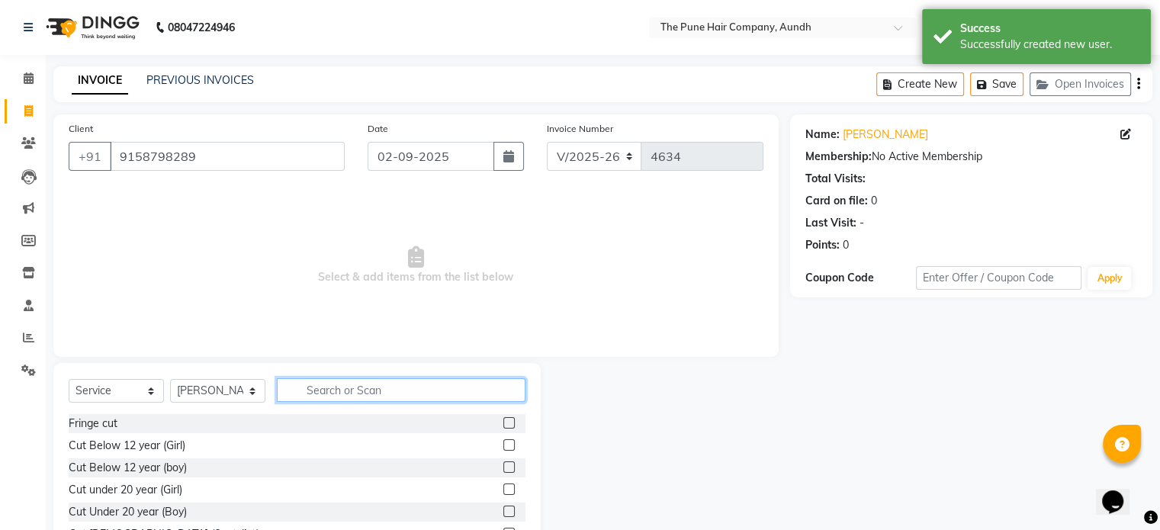
click at [351, 388] on input "text" at bounding box center [401, 390] width 249 height 24
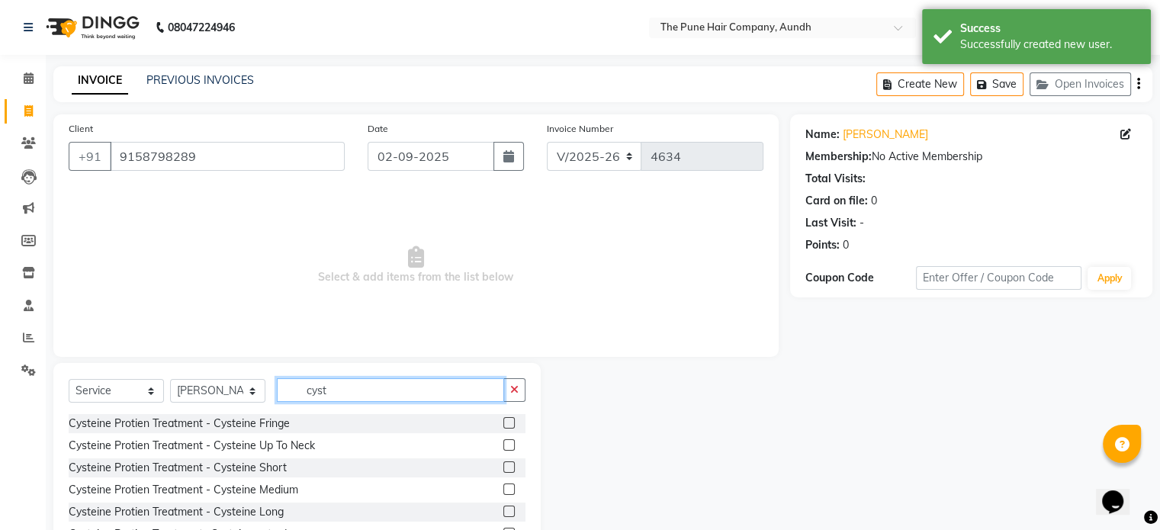
type input "cyst"
click at [507, 490] on label at bounding box center [508, 489] width 11 height 11
click at [507, 490] on input "checkbox" at bounding box center [508, 490] width 10 height 10
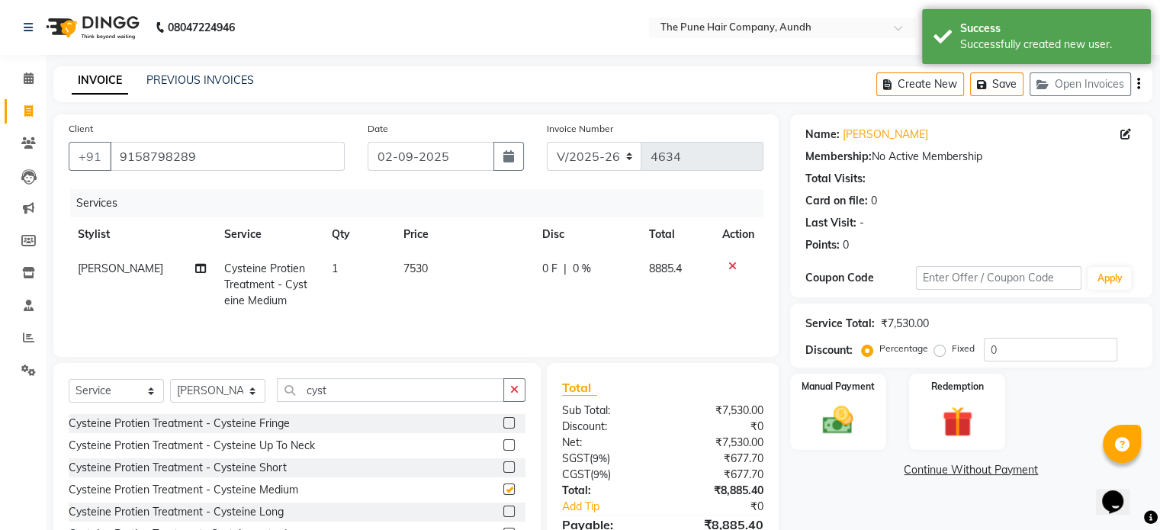
checkbox input "false"
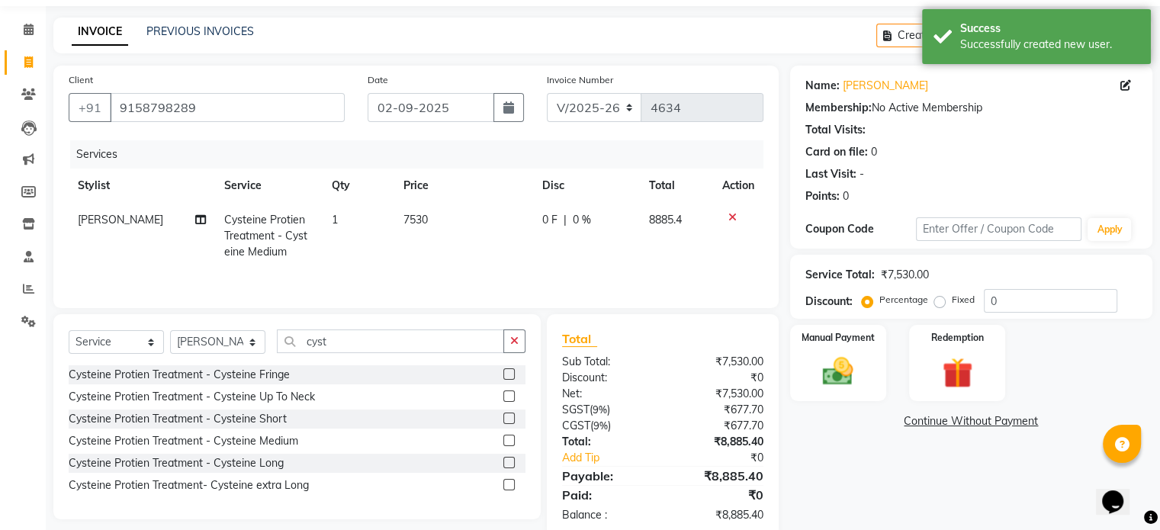
scroll to position [76, 0]
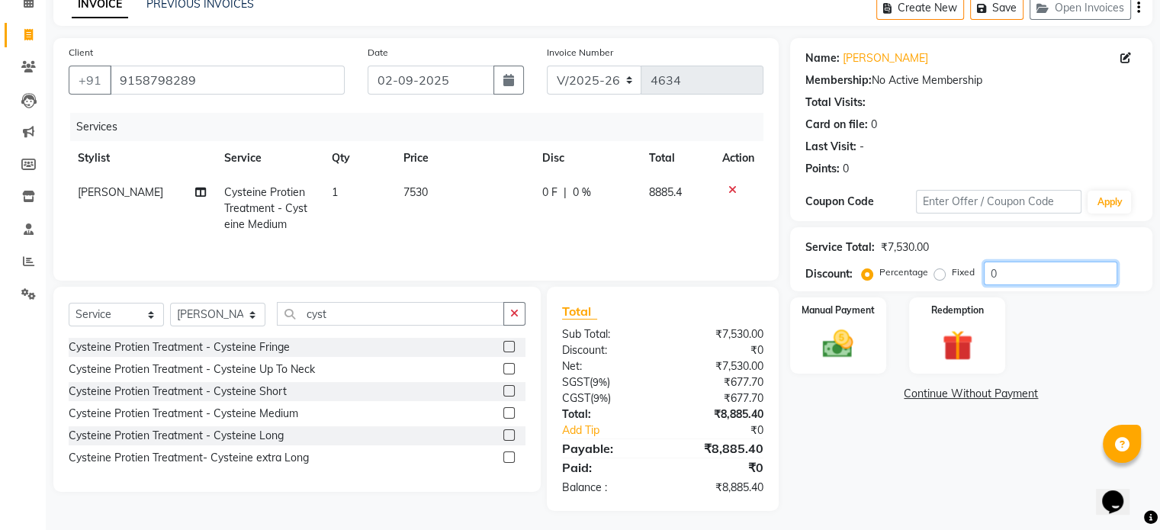
click at [1009, 278] on input "0" at bounding box center [1051, 274] width 134 height 24
type input "20"
click at [852, 346] on img at bounding box center [837, 345] width 51 height 37
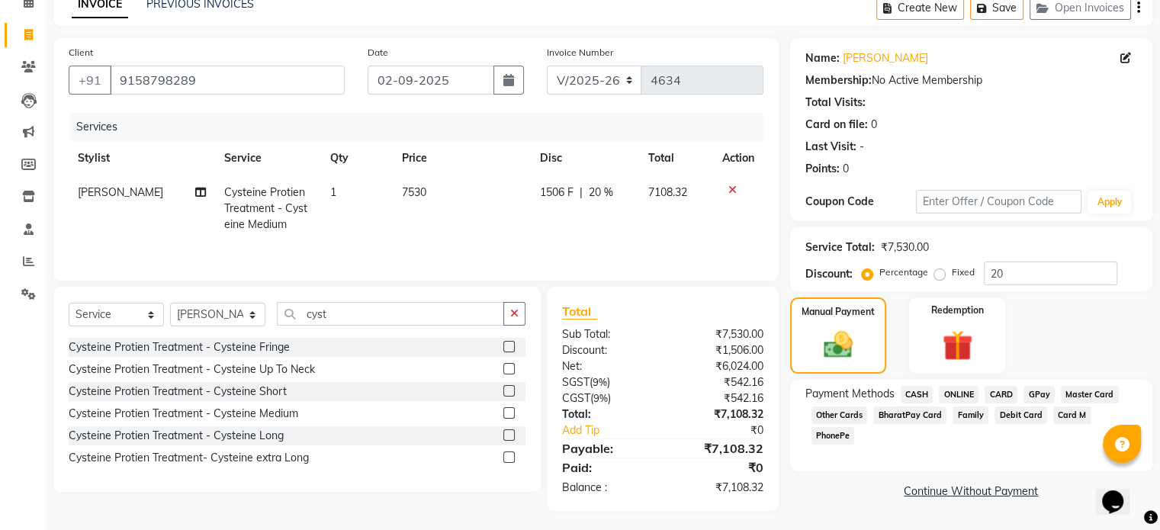
click at [956, 393] on span "ONLINE" at bounding box center [959, 395] width 40 height 18
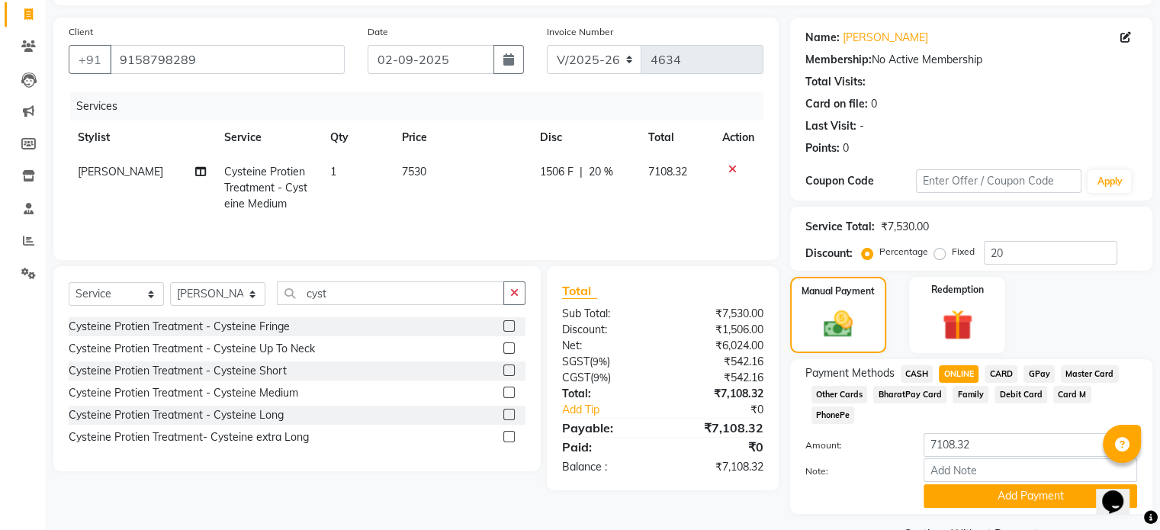
scroll to position [116, 0]
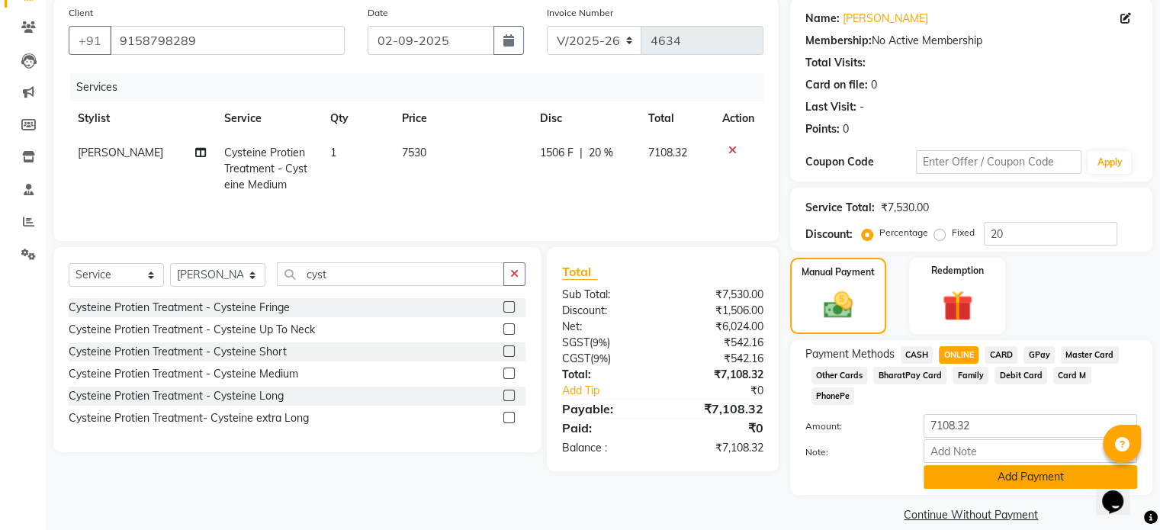
click at [999, 465] on button "Add Payment" at bounding box center [1031, 477] width 214 height 24
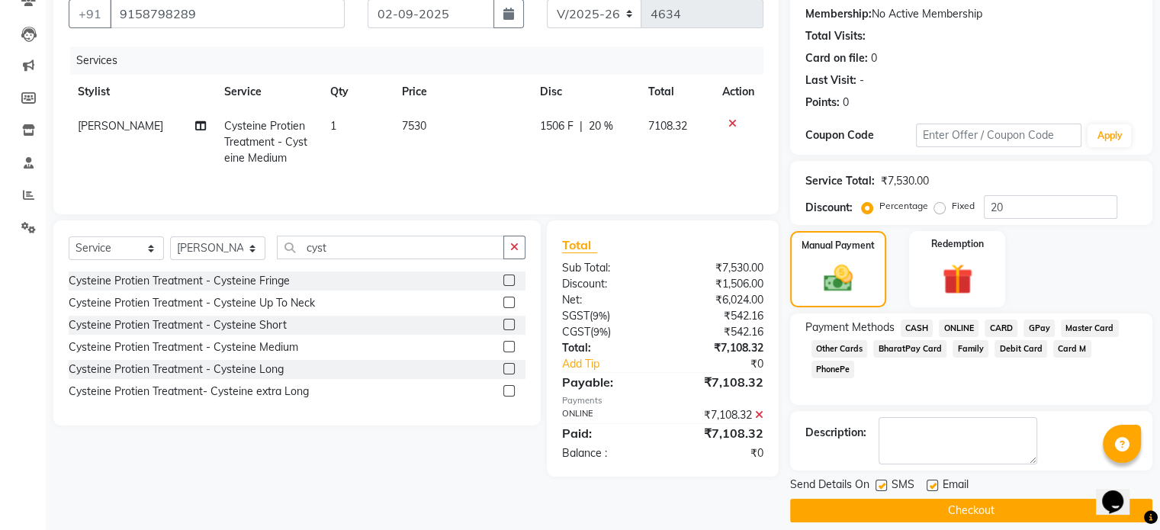
scroll to position [156, 0]
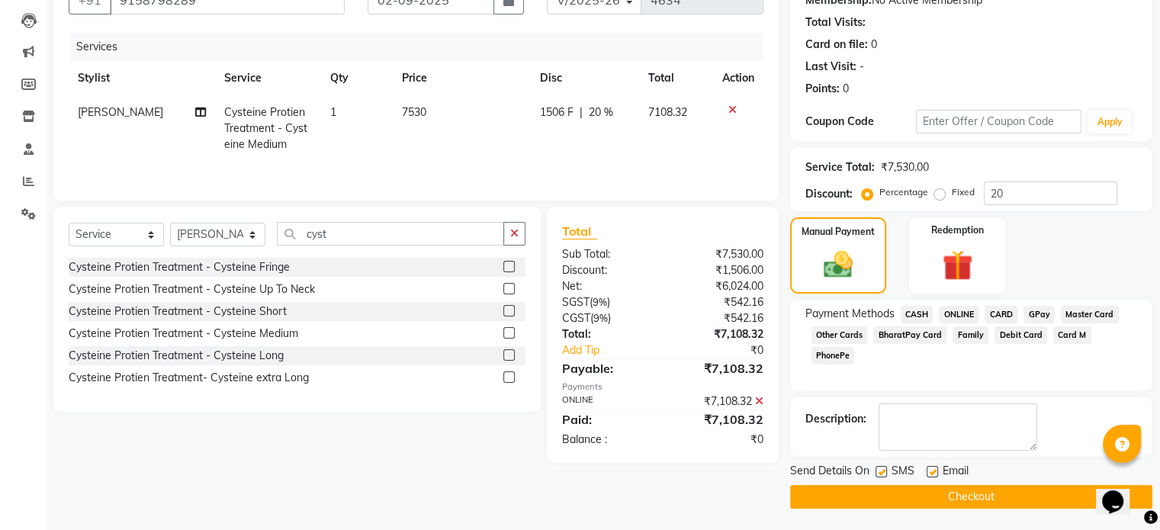
click at [891, 499] on button "Checkout" at bounding box center [971, 497] width 362 height 24
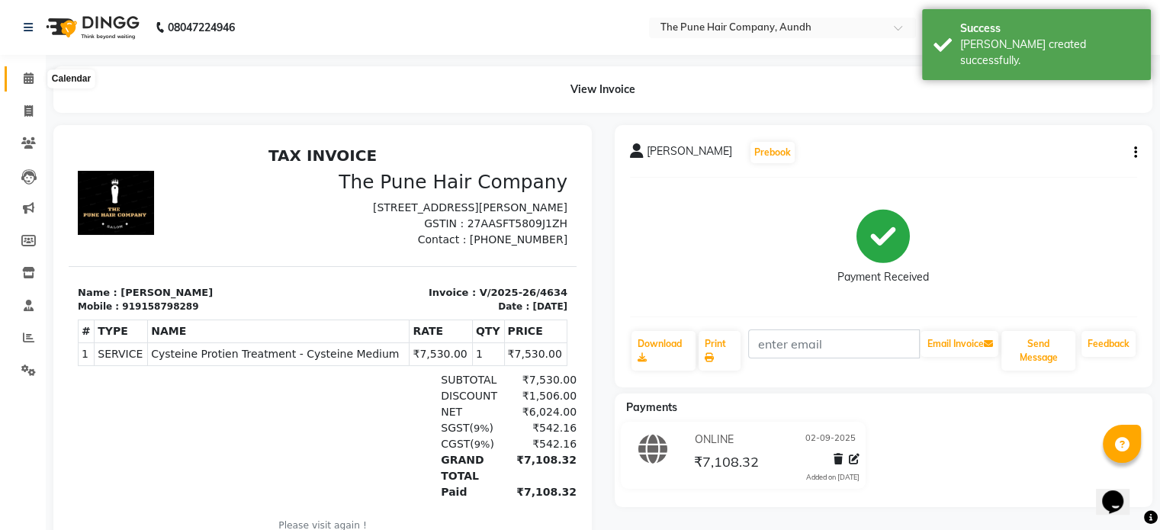
click at [27, 72] on span at bounding box center [28, 79] width 27 height 18
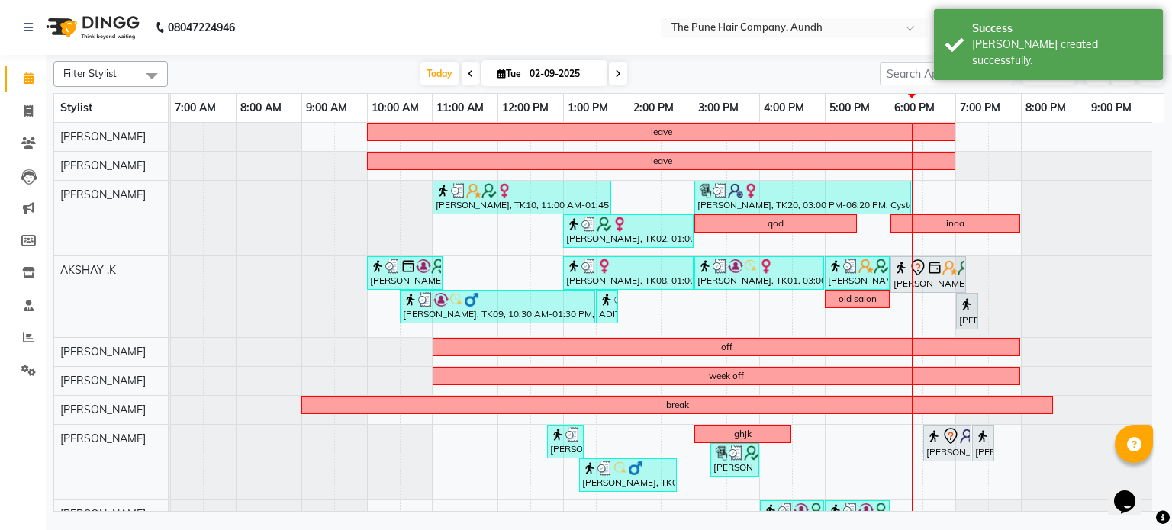
click at [620, 81] on span at bounding box center [618, 74] width 18 height 24
type input "[DATE]"
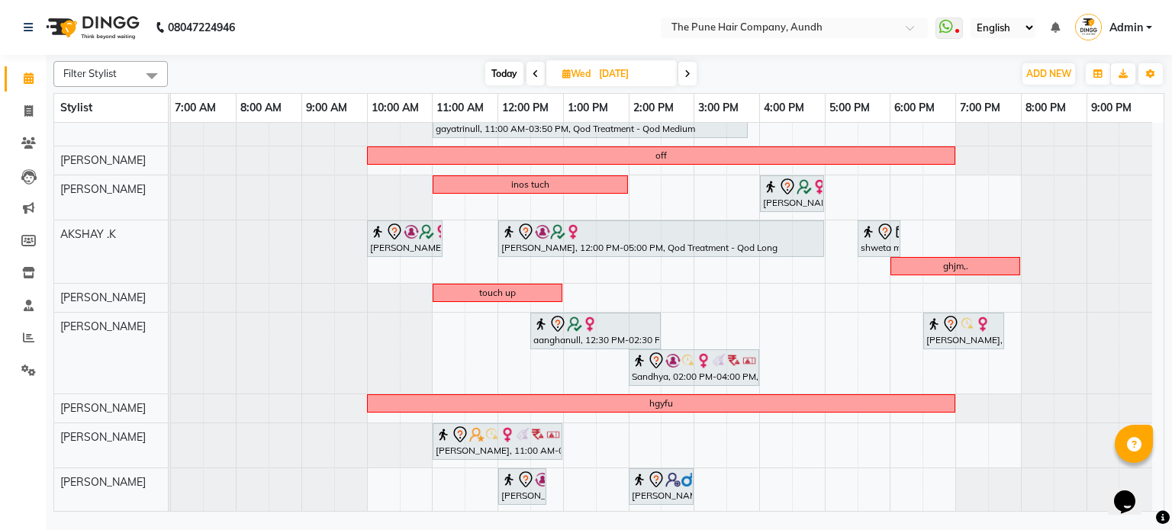
scroll to position [5, 0]
